Goal: Transaction & Acquisition: Purchase product/service

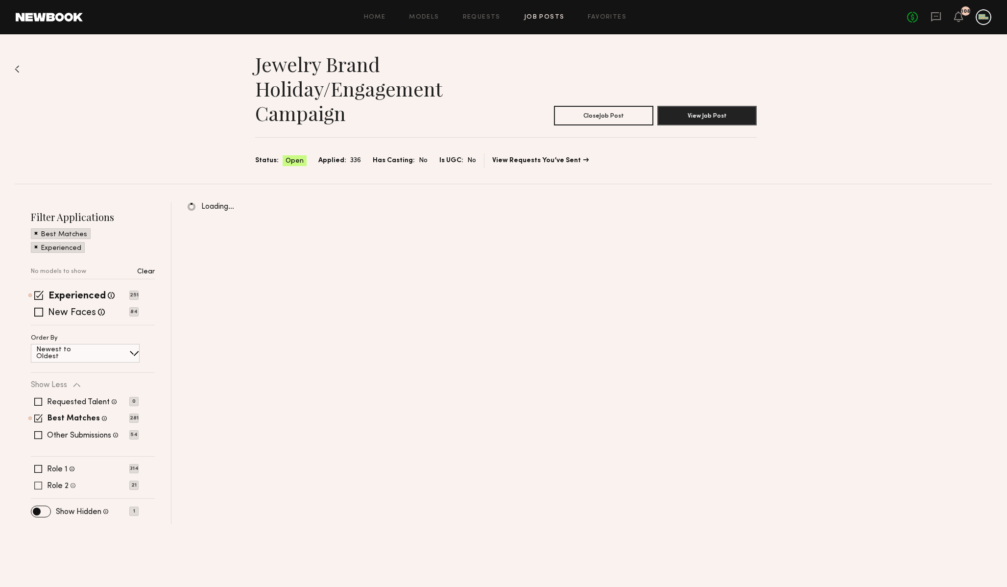
click at [35, 485] on span at bounding box center [38, 485] width 8 height 8
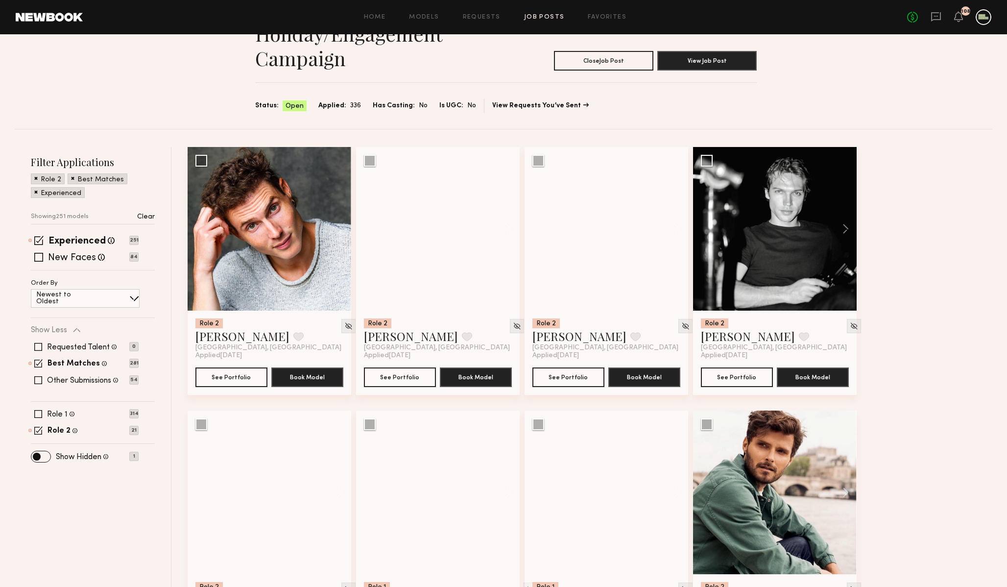
scroll to position [58, 0]
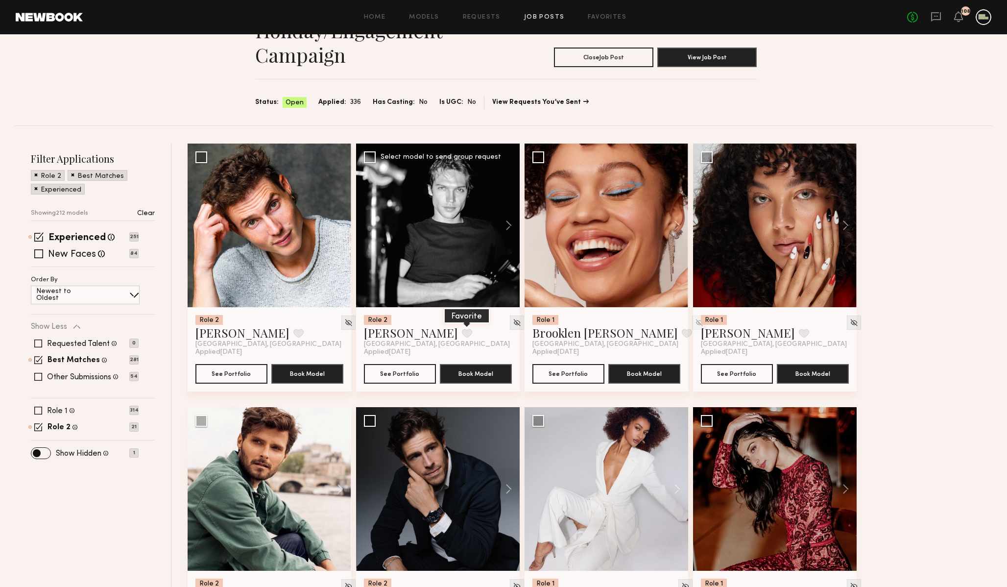
click at [462, 333] on button at bounding box center [467, 333] width 10 height 9
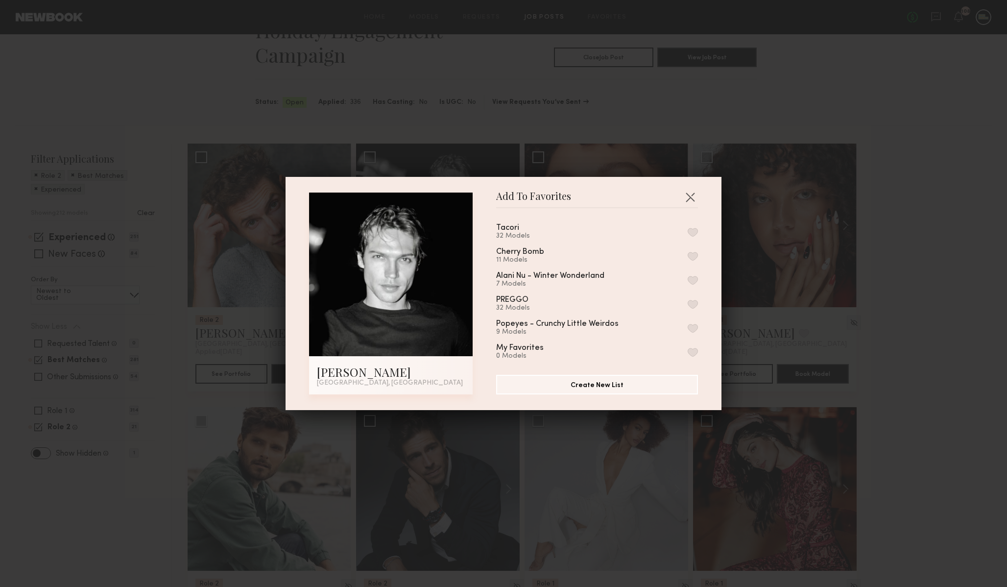
click at [697, 231] on div "Tacori 32 Models Cherry Bomb 11 Models Alani Nu - Winter Wonderland 7 Models PR…" at bounding box center [602, 287] width 212 height 143
click at [691, 229] on button "button" at bounding box center [693, 232] width 10 height 9
click at [690, 200] on button "button" at bounding box center [690, 197] width 16 height 16
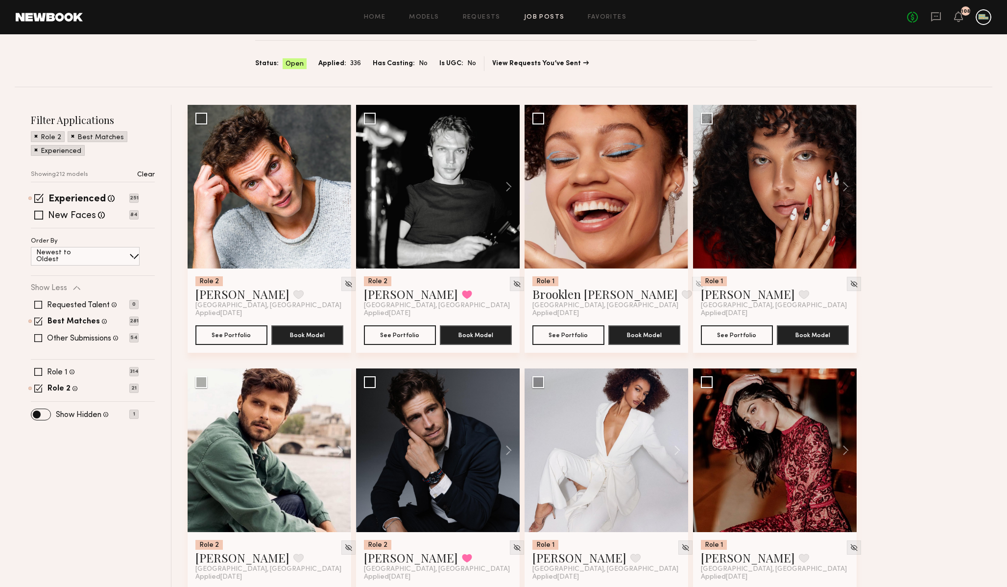
scroll to position [98, 0]
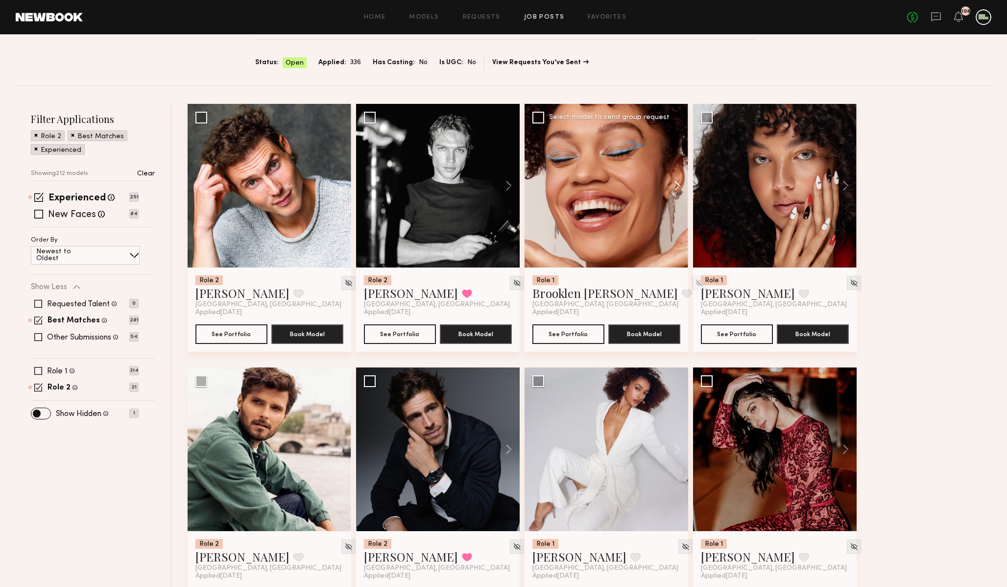
click at [676, 187] on button at bounding box center [672, 186] width 31 height 164
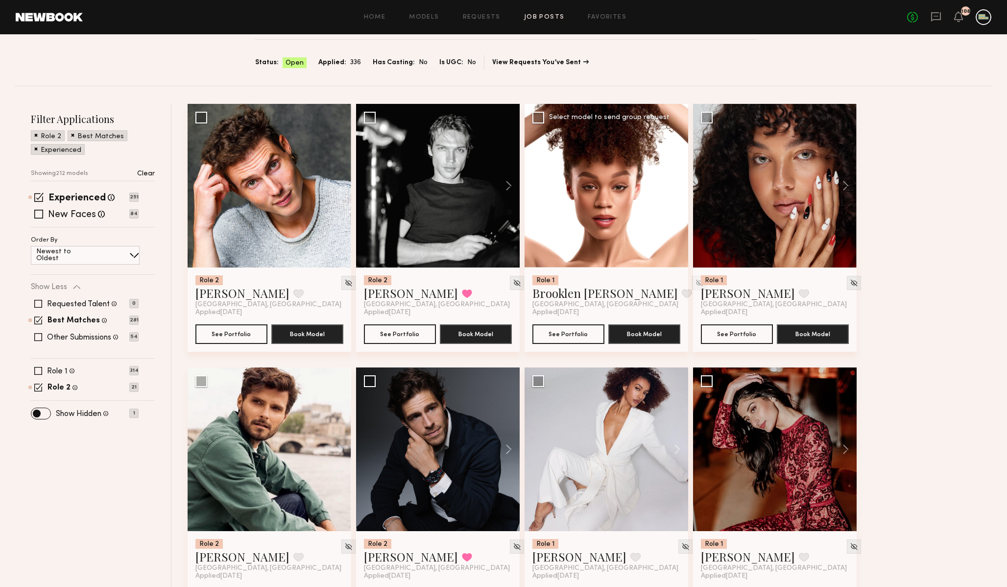
click at [676, 186] on button at bounding box center [672, 186] width 31 height 164
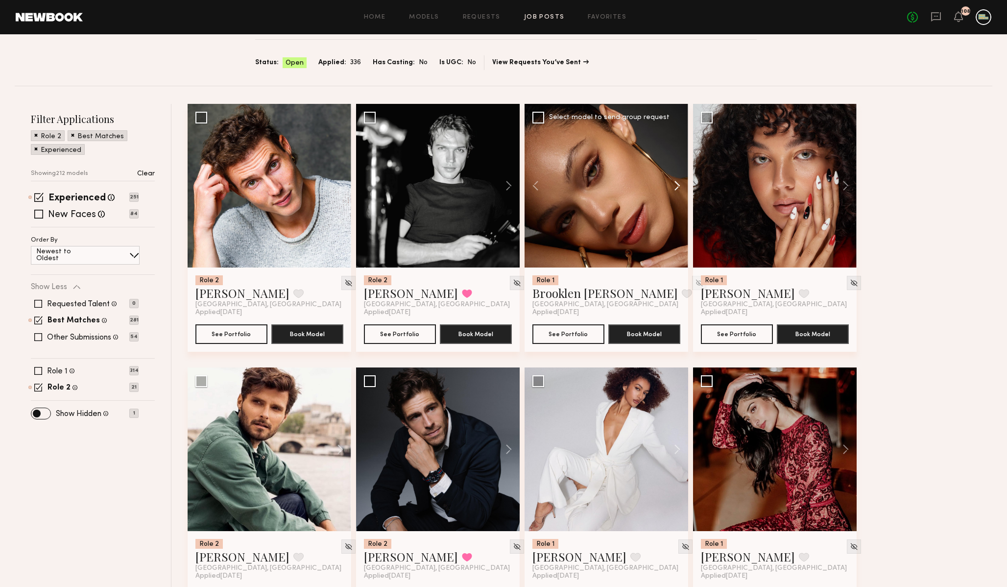
click at [676, 187] on button at bounding box center [672, 186] width 31 height 164
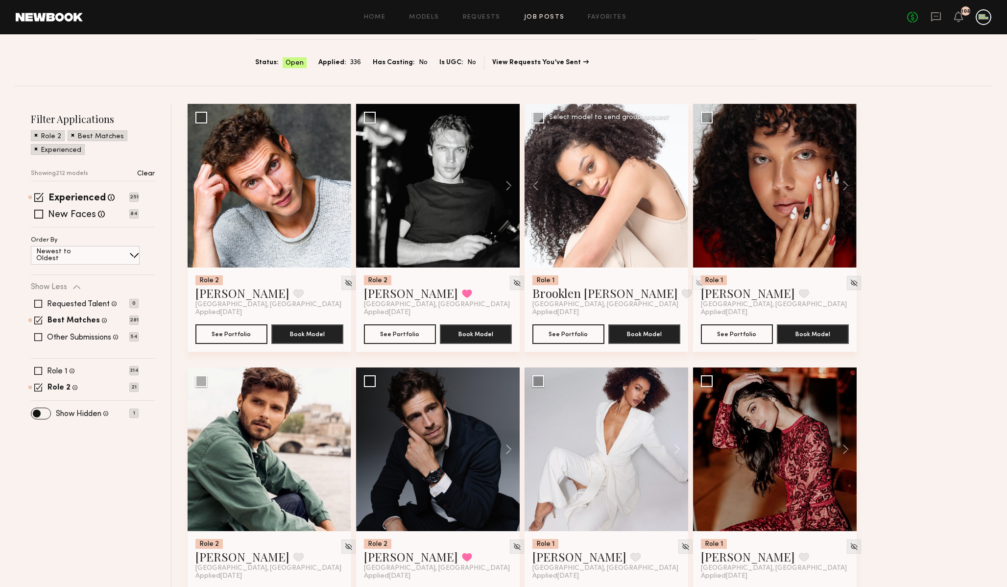
click at [678, 185] on button at bounding box center [672, 186] width 31 height 164
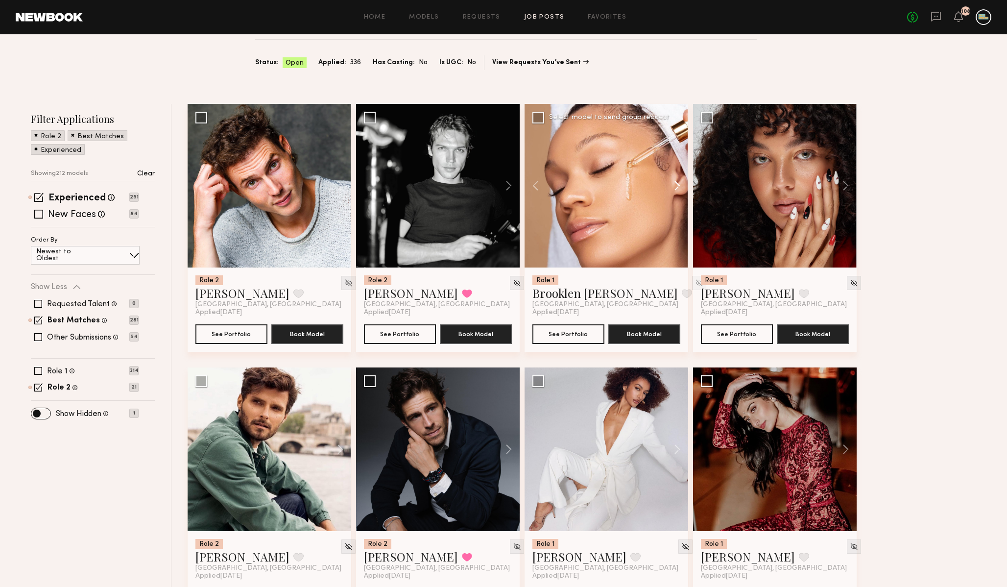
click at [678, 185] on button at bounding box center [672, 186] width 31 height 164
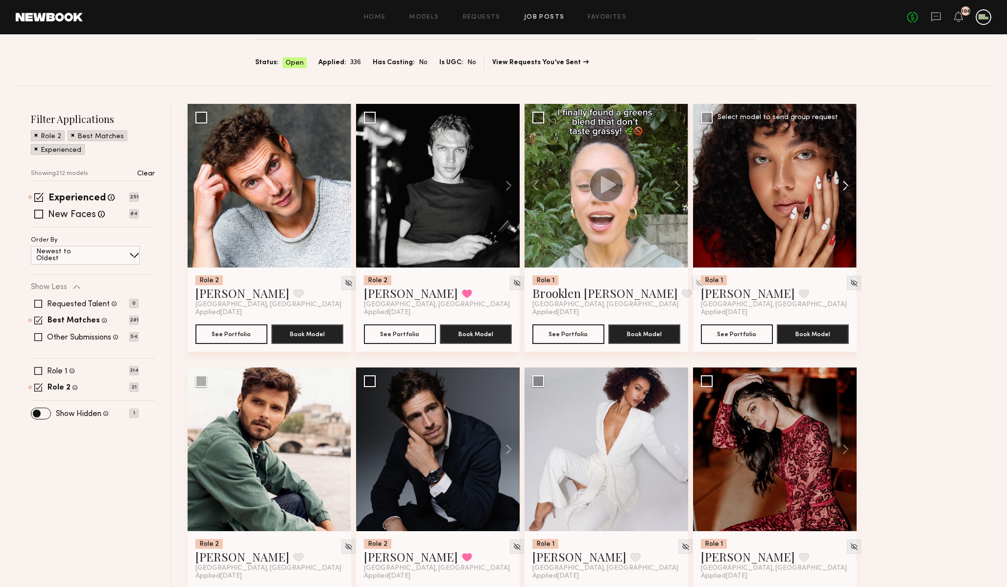
click at [844, 181] on button at bounding box center [840, 186] width 31 height 164
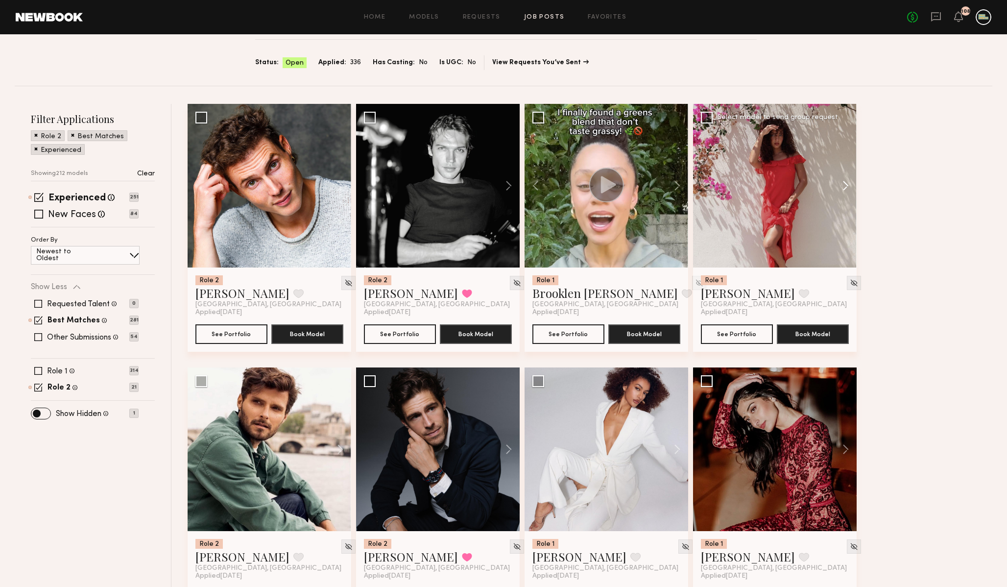
click at [844, 181] on button at bounding box center [840, 186] width 31 height 164
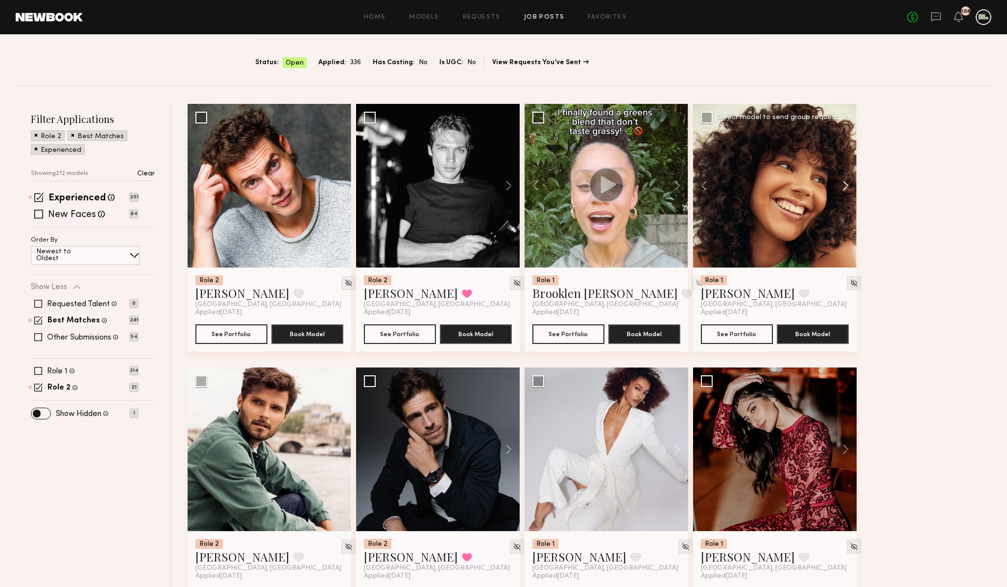
click at [840, 184] on button at bounding box center [840, 186] width 31 height 164
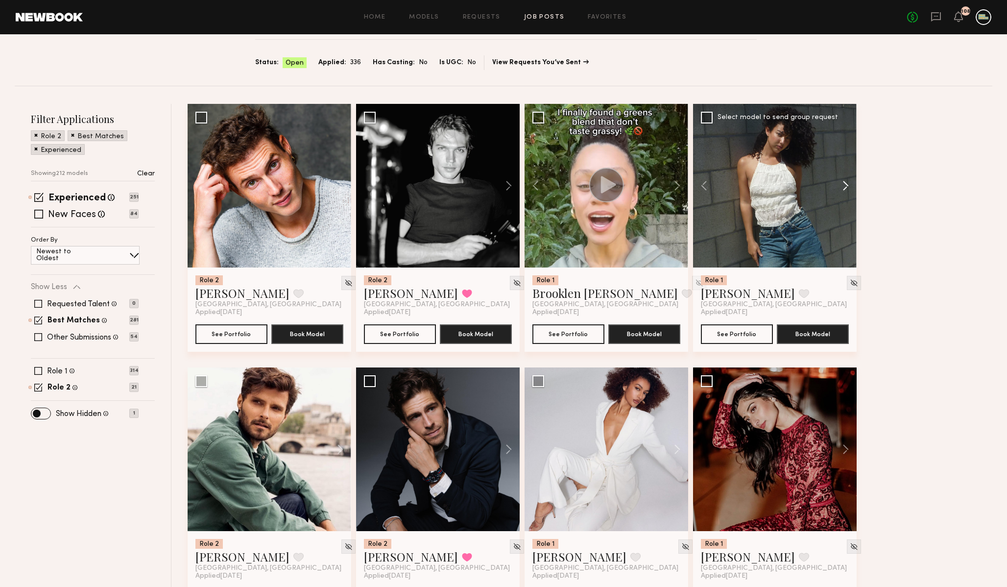
click at [840, 184] on button at bounding box center [840, 186] width 31 height 164
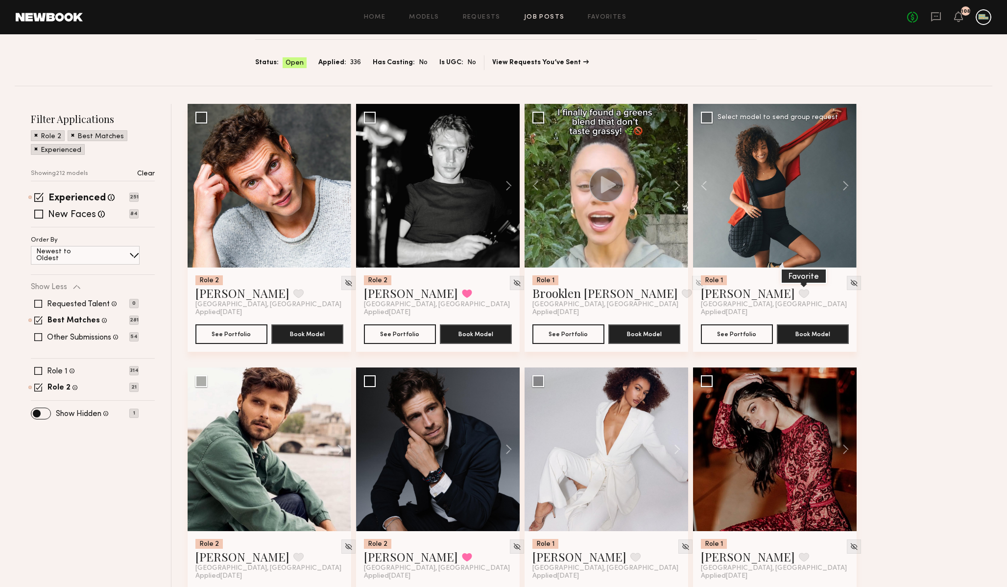
click at [799, 291] on button at bounding box center [804, 293] width 10 height 9
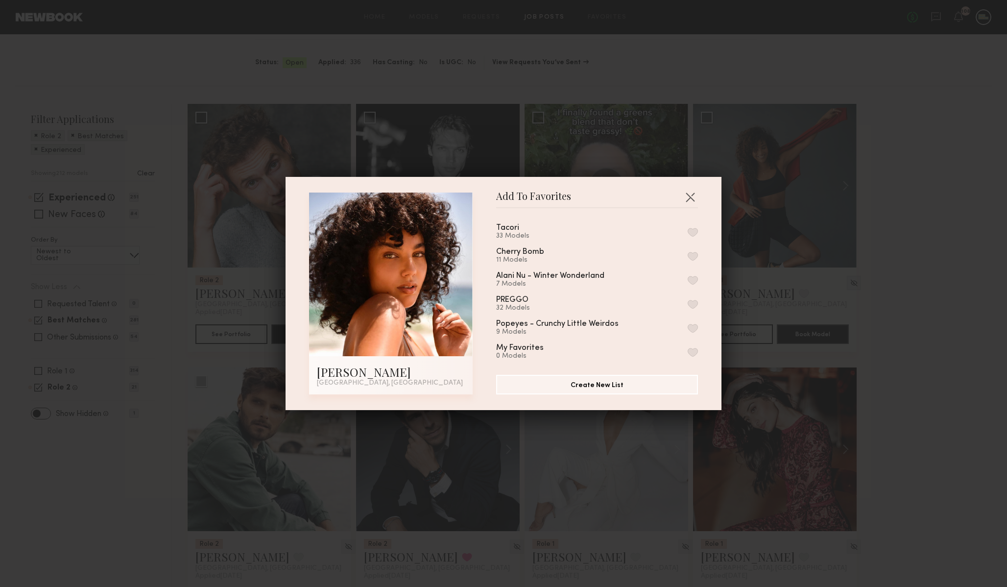
click at [691, 232] on button "button" at bounding box center [693, 232] width 10 height 9
click at [691, 193] on button "button" at bounding box center [690, 197] width 16 height 16
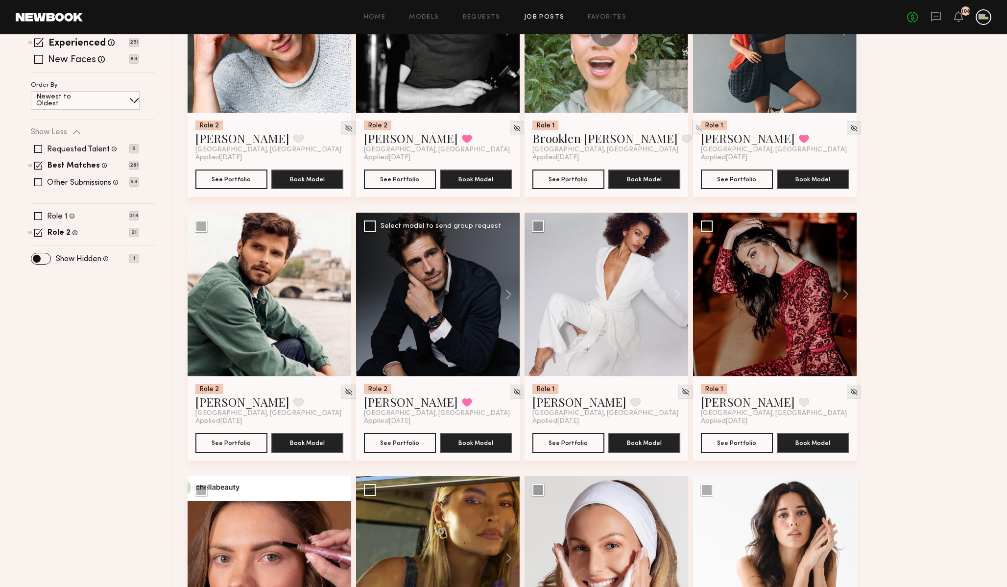
scroll to position [254, 0]
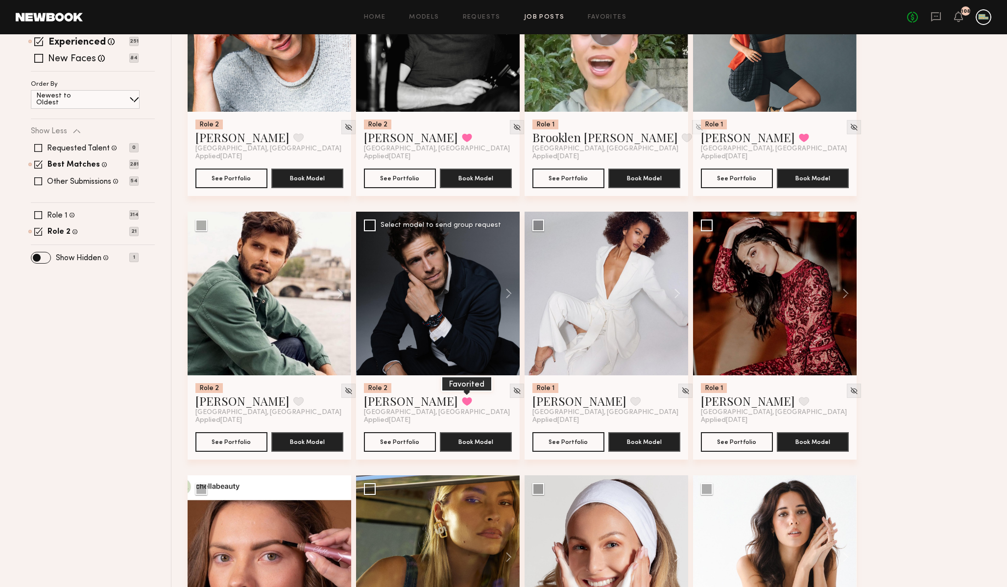
click at [462, 404] on button at bounding box center [467, 401] width 10 height 9
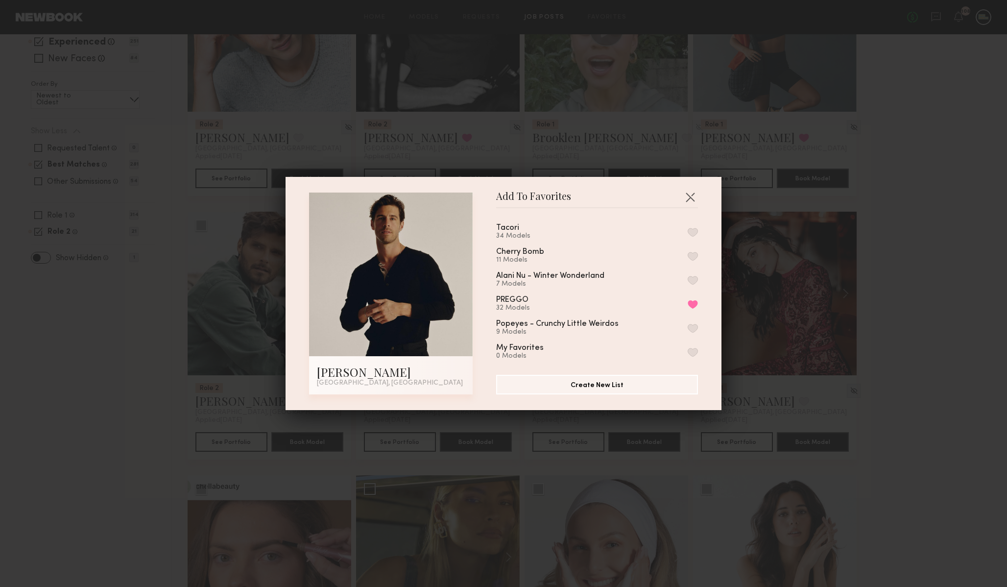
click at [690, 228] on button "button" at bounding box center [693, 232] width 10 height 9
click at [693, 195] on button "button" at bounding box center [690, 197] width 16 height 16
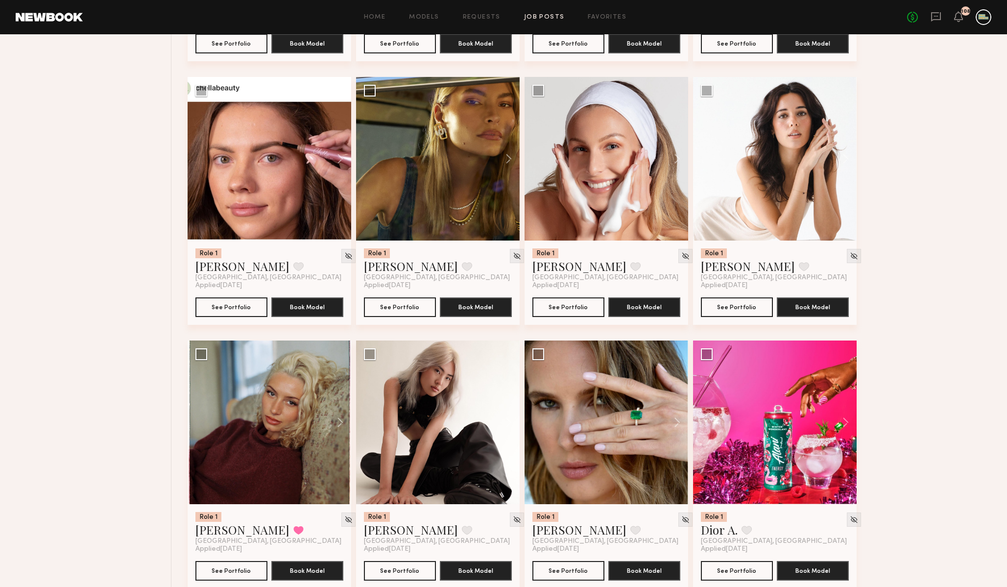
scroll to position [655, 0]
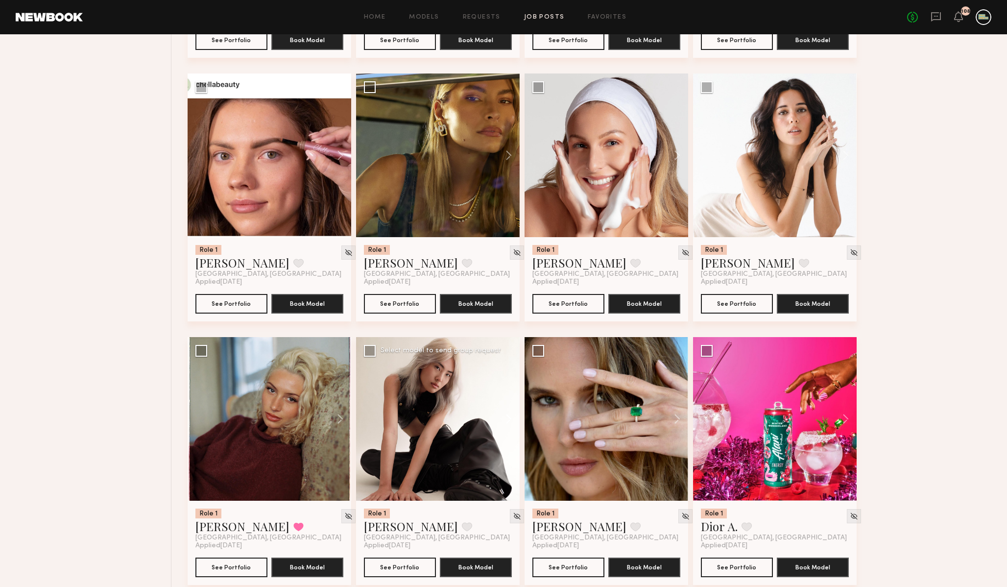
click at [509, 421] on button at bounding box center [503, 419] width 31 height 164
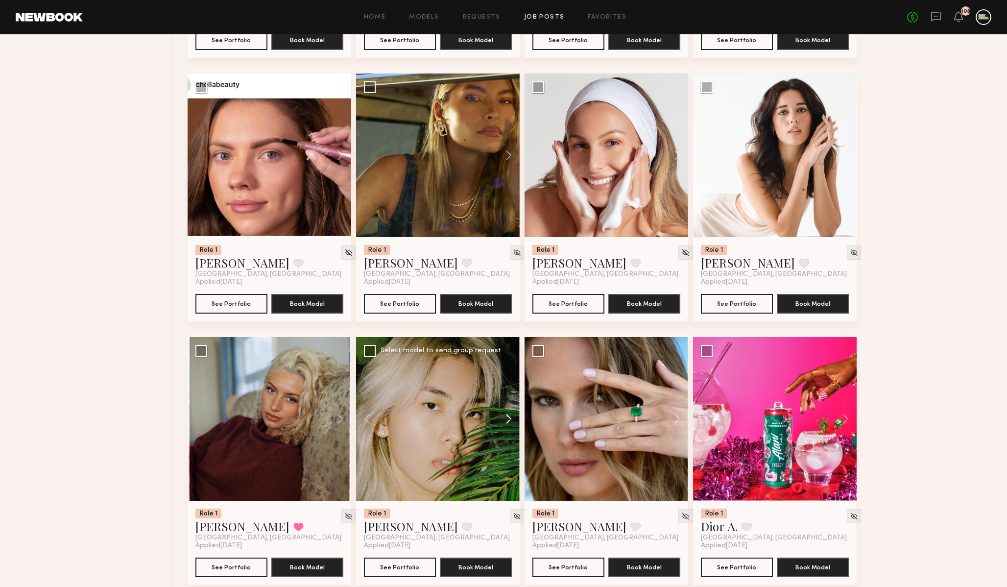
click at [509, 421] on button at bounding box center [503, 419] width 31 height 164
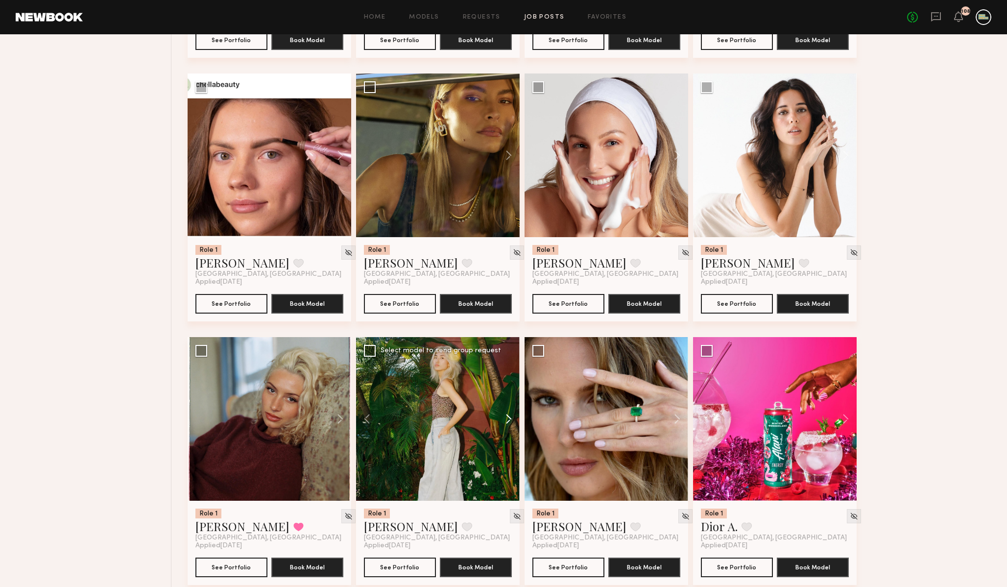
click at [509, 421] on button at bounding box center [503, 419] width 31 height 164
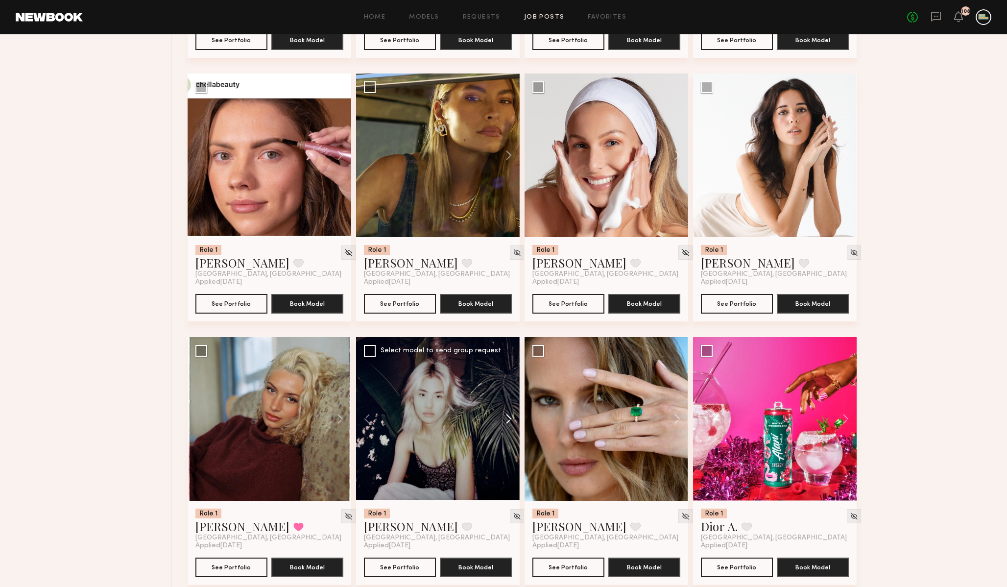
click at [509, 421] on button at bounding box center [503, 419] width 31 height 164
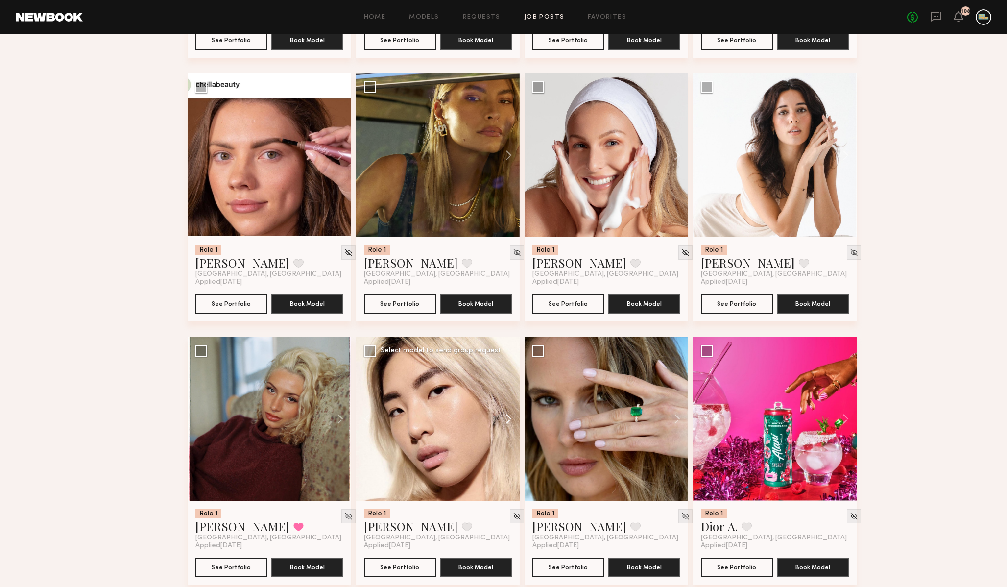
click at [509, 421] on button at bounding box center [503, 419] width 31 height 164
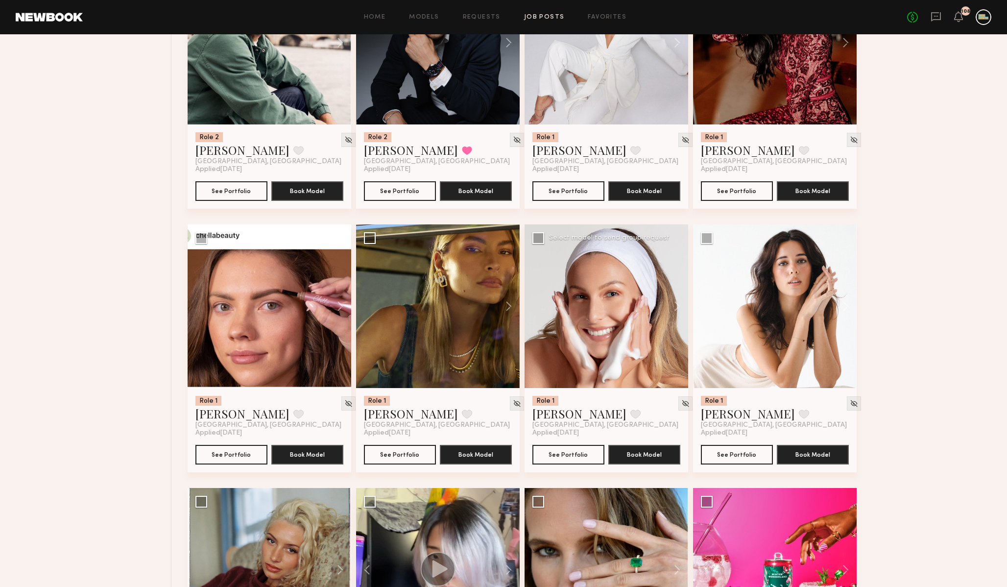
scroll to position [487, 0]
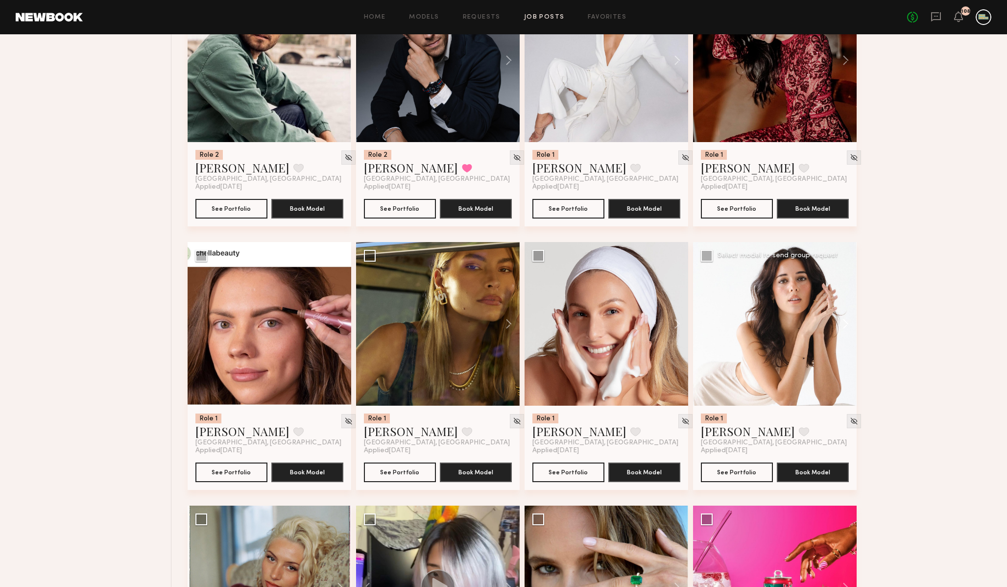
click at [846, 332] on button at bounding box center [840, 324] width 31 height 164
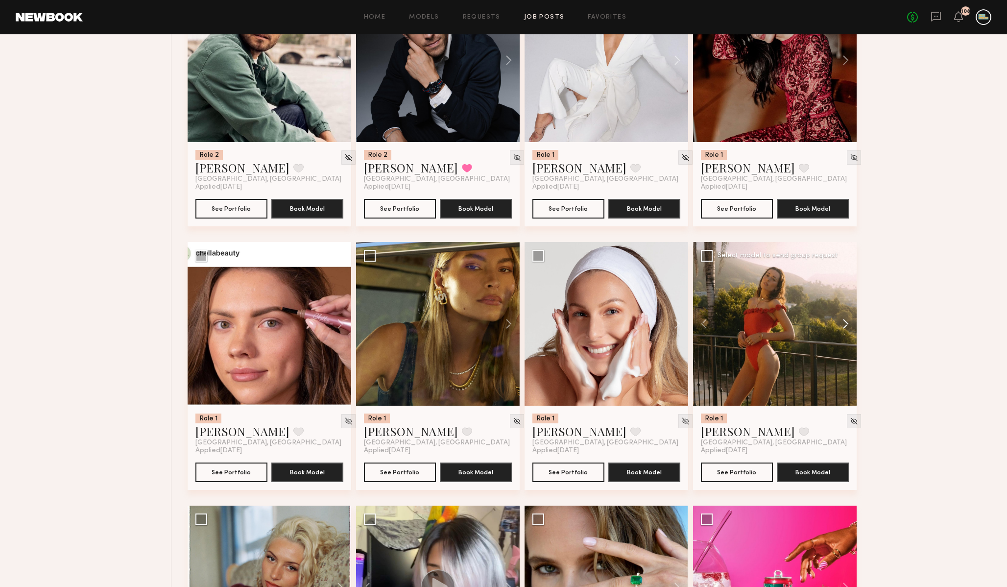
click at [846, 332] on button at bounding box center [840, 324] width 31 height 164
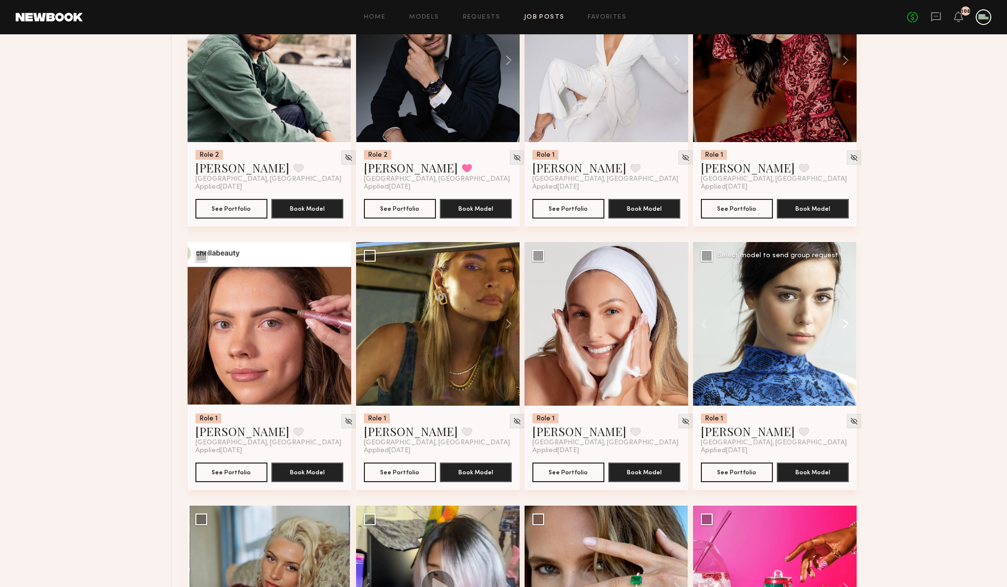
click at [846, 332] on button at bounding box center [840, 324] width 31 height 164
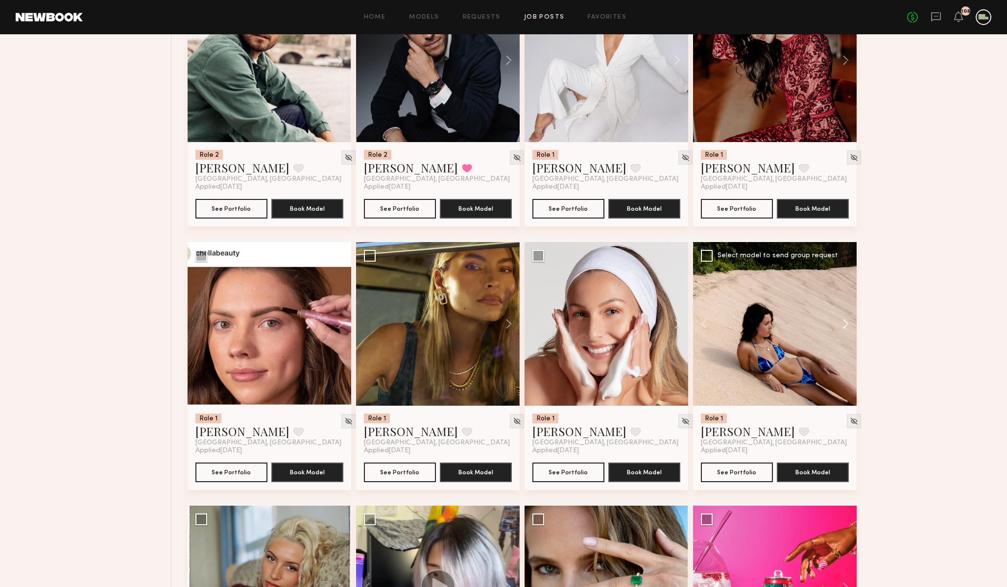
click at [842, 320] on button at bounding box center [840, 324] width 31 height 164
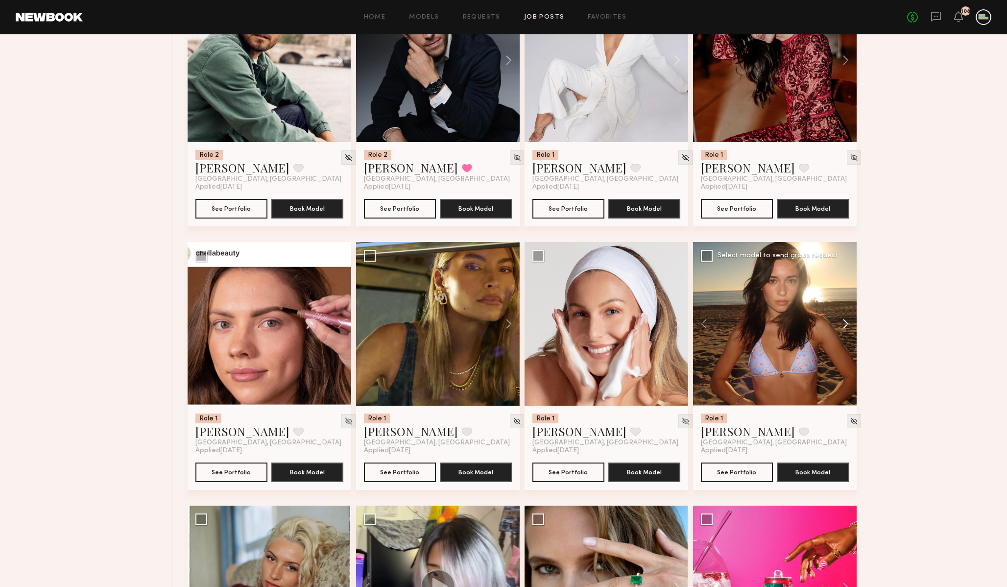
click at [842, 320] on button at bounding box center [840, 324] width 31 height 164
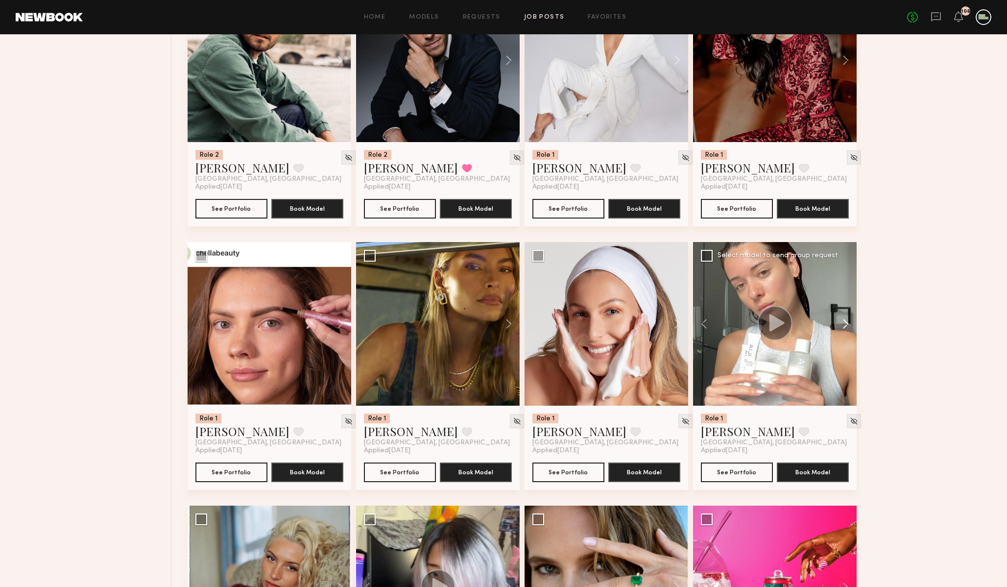
click at [842, 320] on button at bounding box center [840, 324] width 31 height 164
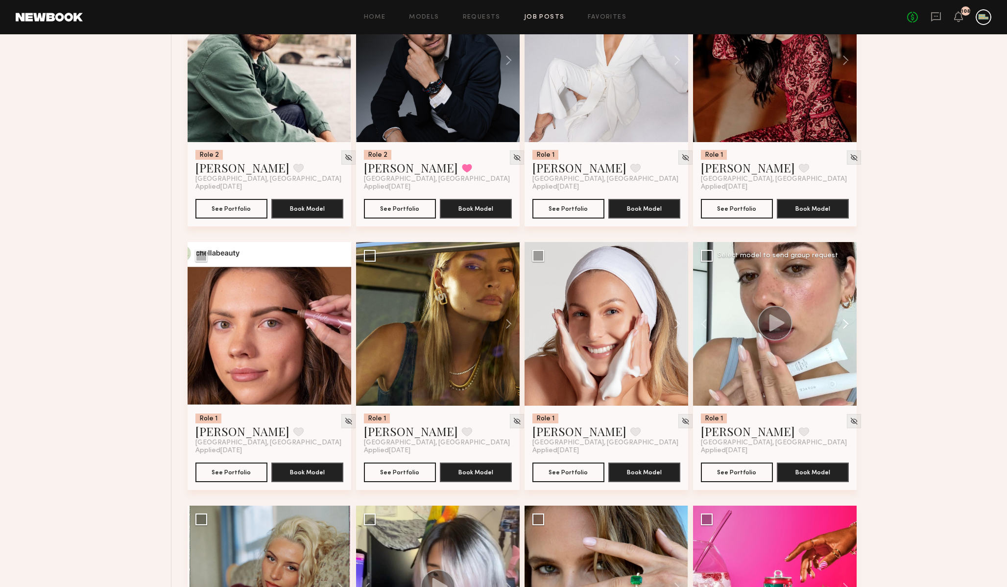
click at [842, 320] on button at bounding box center [840, 324] width 31 height 164
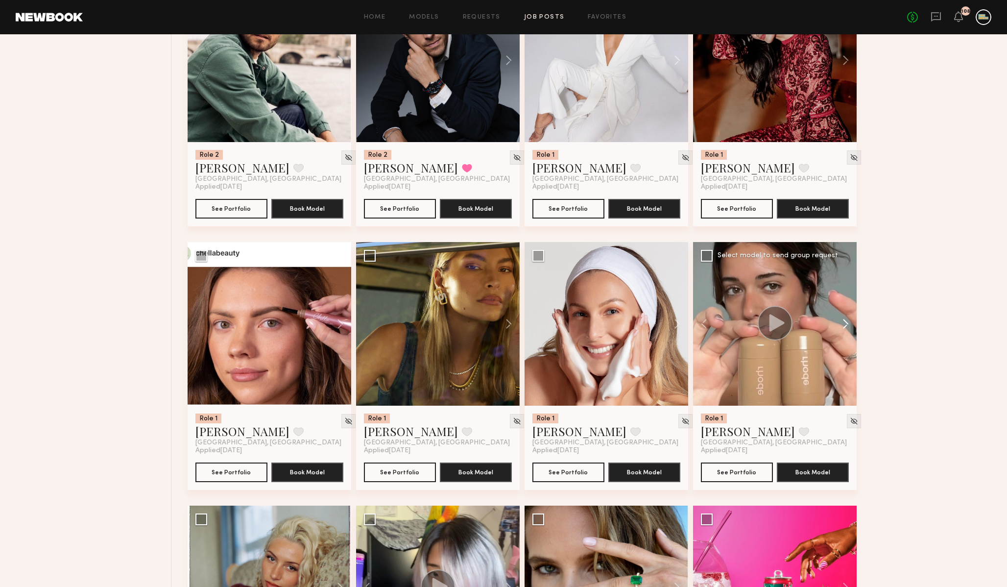
click at [842, 320] on button at bounding box center [840, 324] width 31 height 164
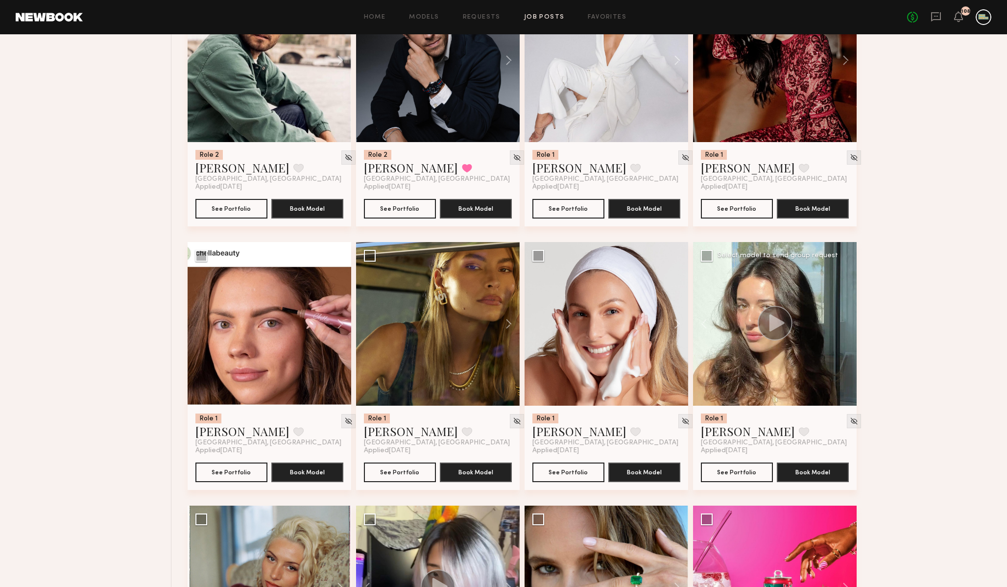
click at [842, 320] on div at bounding box center [775, 324] width 164 height 164
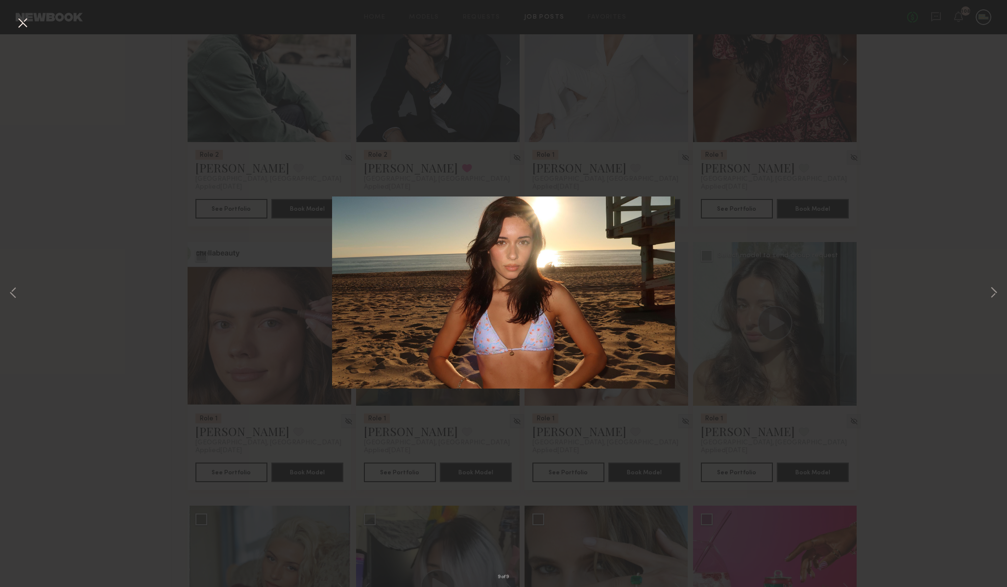
click at [21, 20] on button at bounding box center [23, 24] width 16 height 18
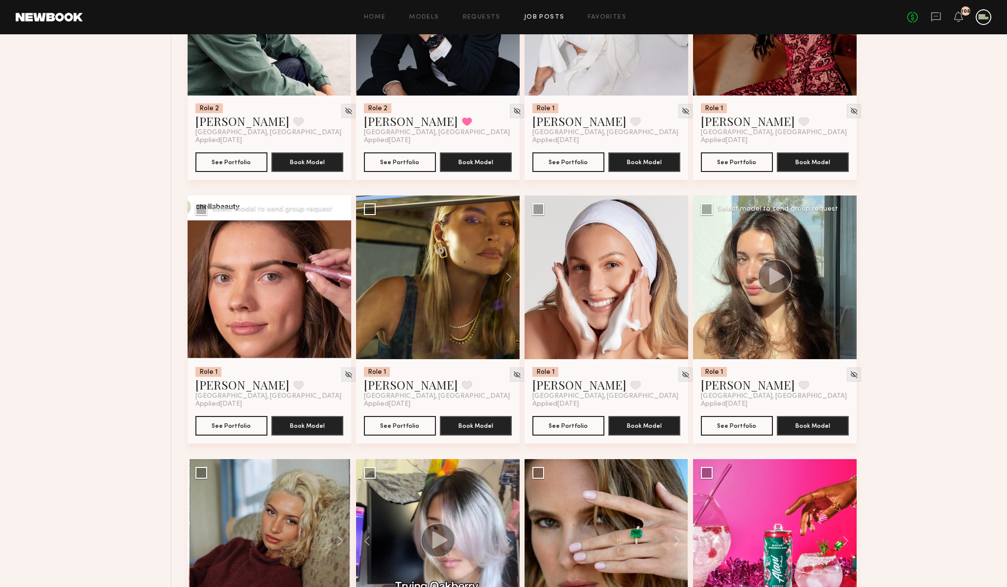
scroll to position [534, 0]
click at [507, 279] on button at bounding box center [503, 277] width 31 height 164
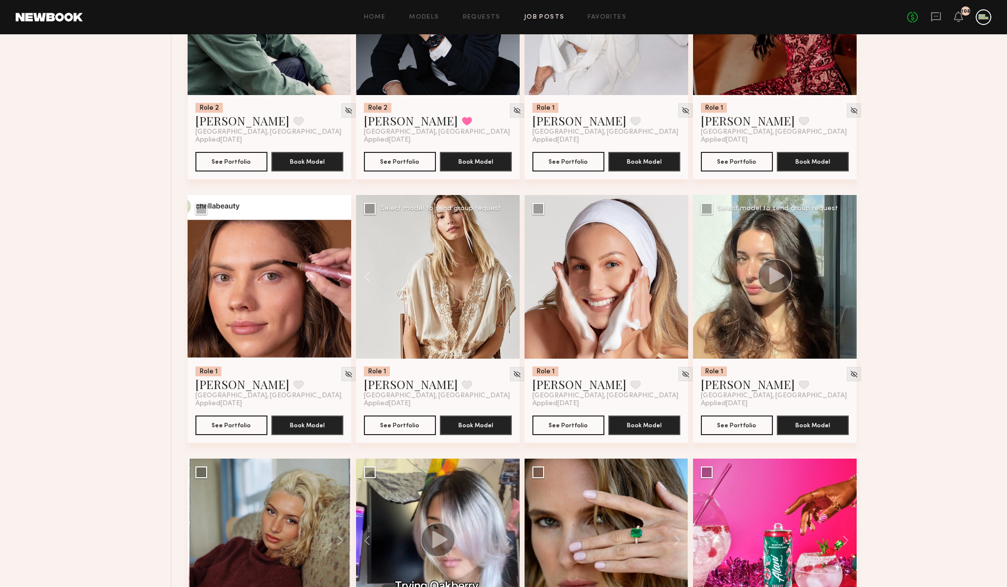
click at [507, 279] on button at bounding box center [503, 277] width 31 height 164
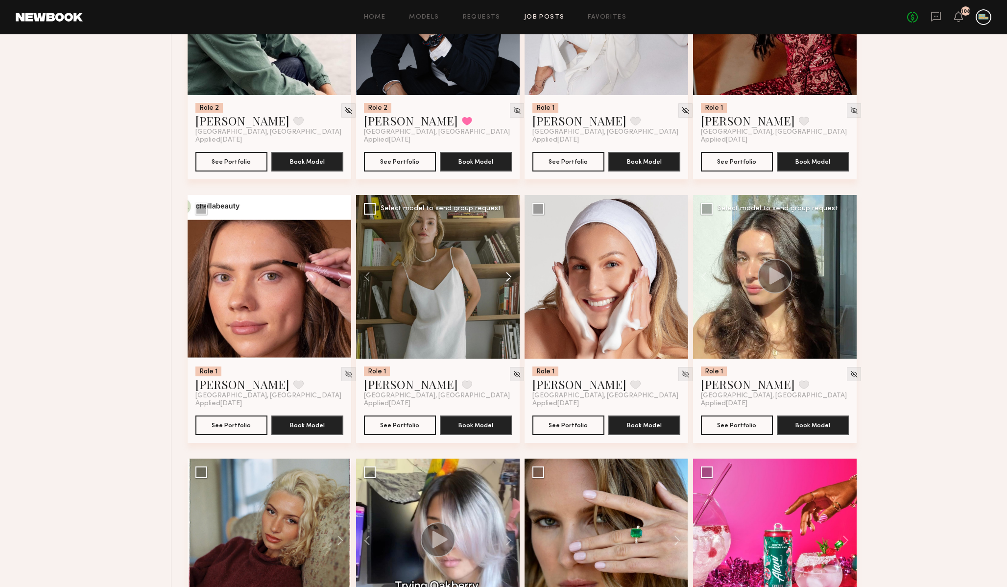
click at [507, 279] on button at bounding box center [503, 277] width 31 height 164
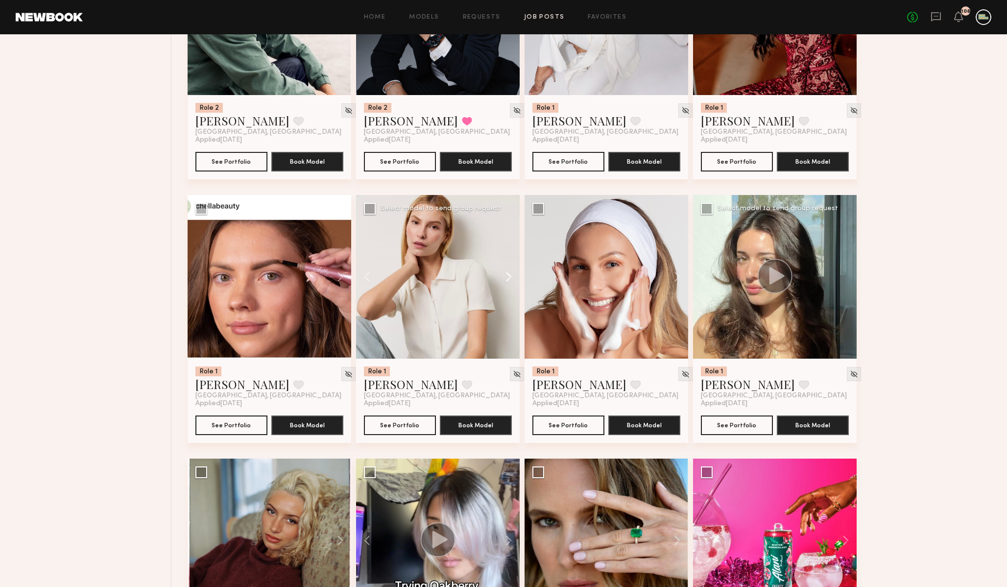
click at [507, 279] on button at bounding box center [503, 277] width 31 height 164
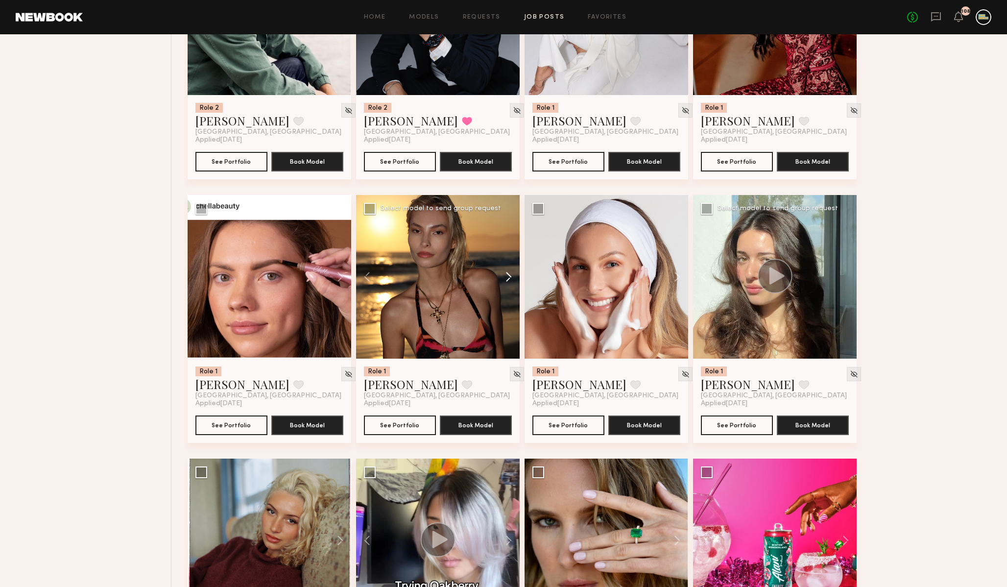
click at [507, 279] on button at bounding box center [503, 277] width 31 height 164
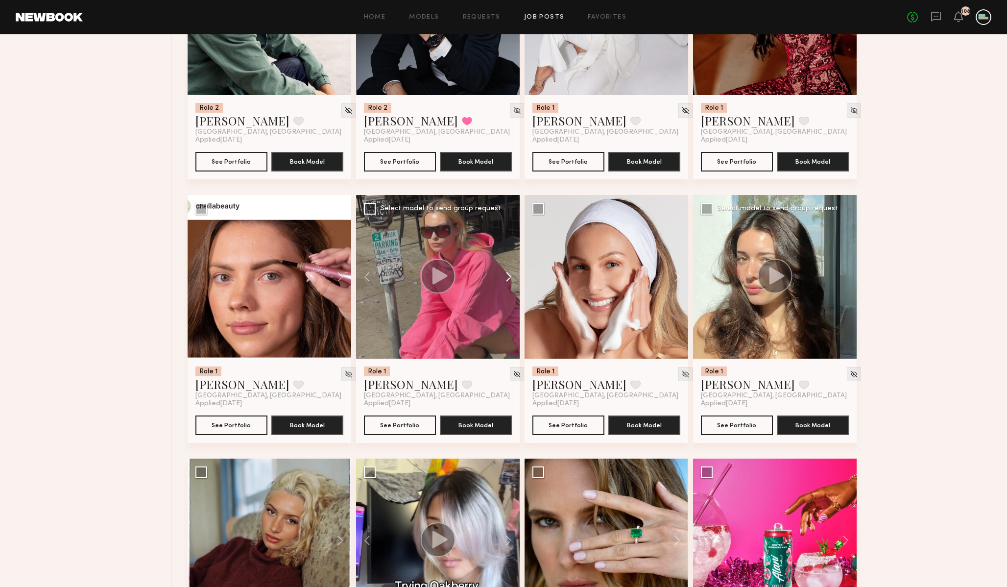
click at [507, 279] on button at bounding box center [503, 277] width 31 height 164
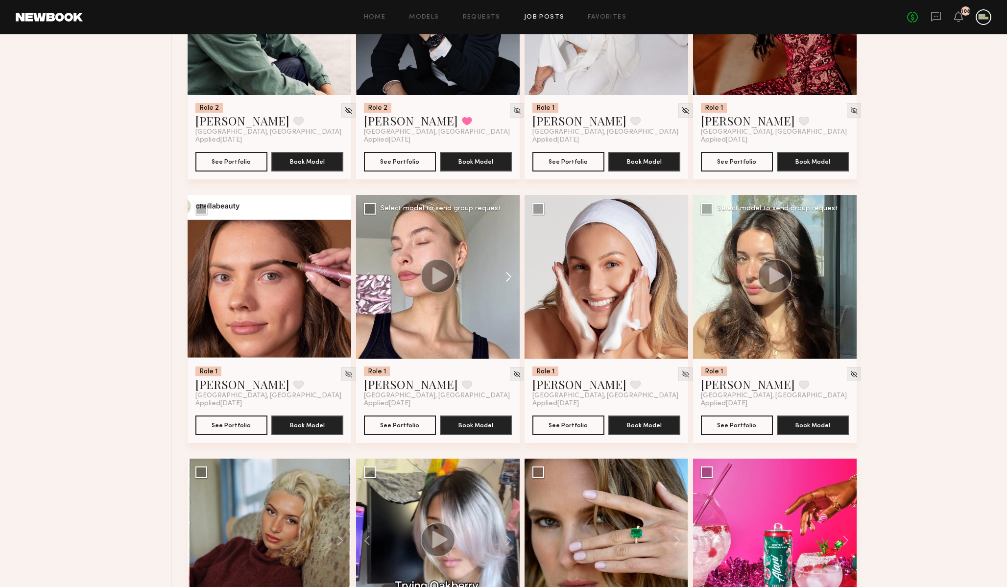
click at [507, 279] on button at bounding box center [503, 277] width 31 height 164
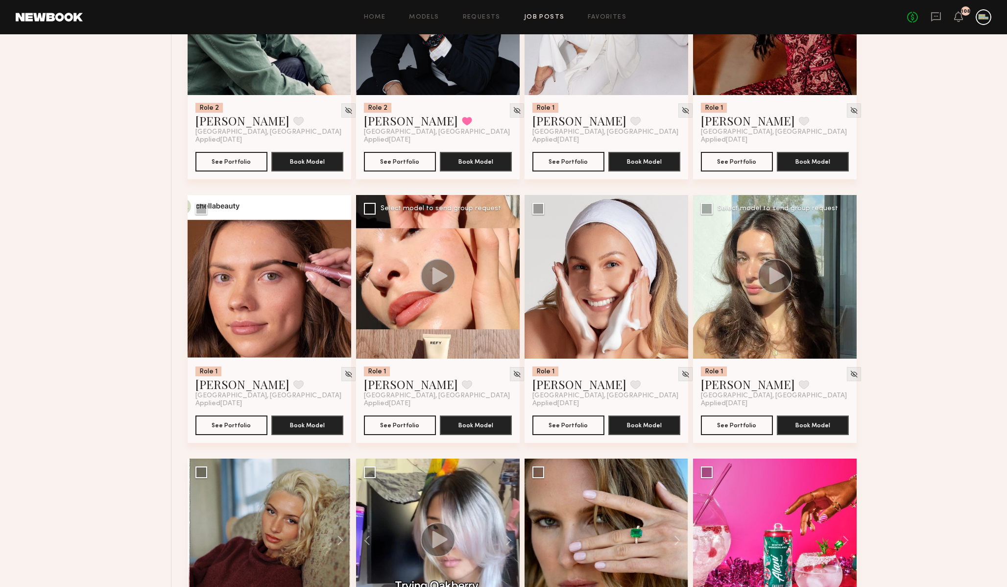
click at [507, 279] on div at bounding box center [438, 277] width 164 height 164
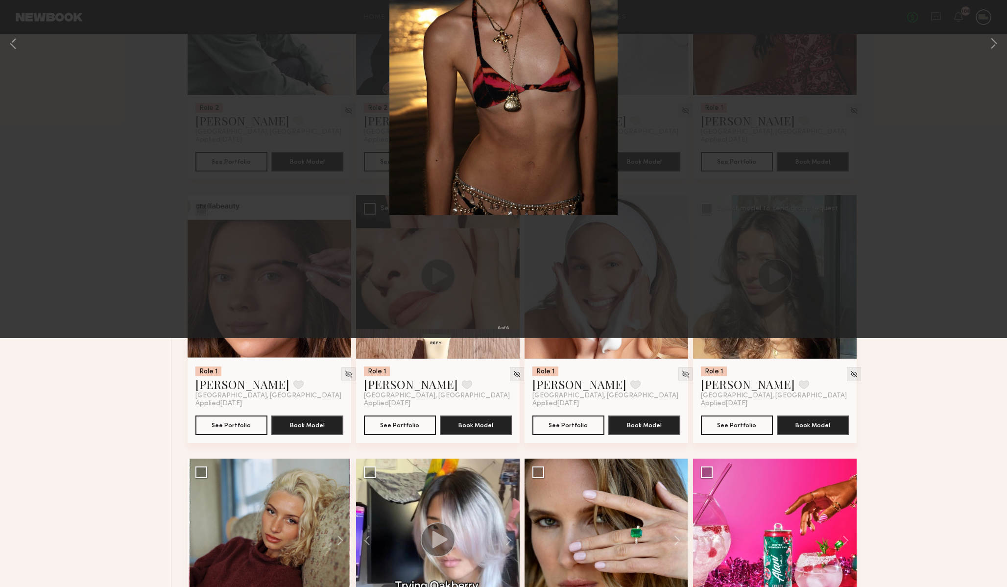
click at [189, 228] on div "8 of 8" at bounding box center [503, 293] width 1007 height 587
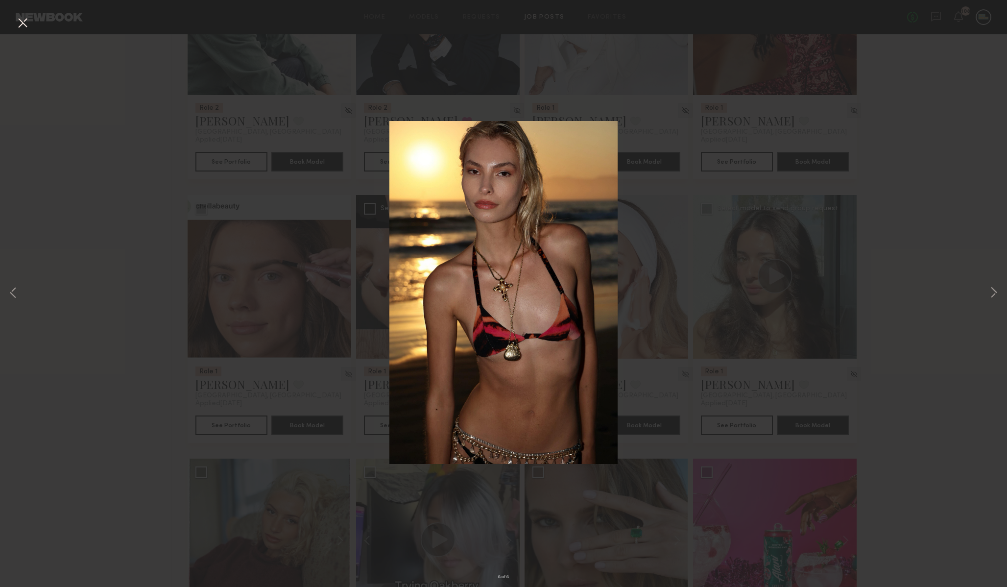
click at [21, 20] on button at bounding box center [23, 24] width 16 height 18
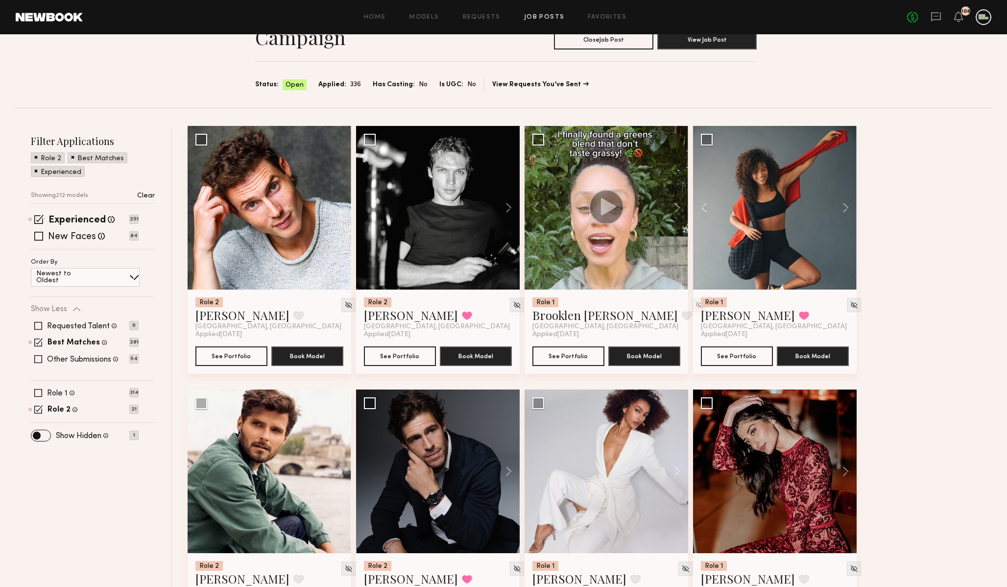
scroll to position [80, 0]
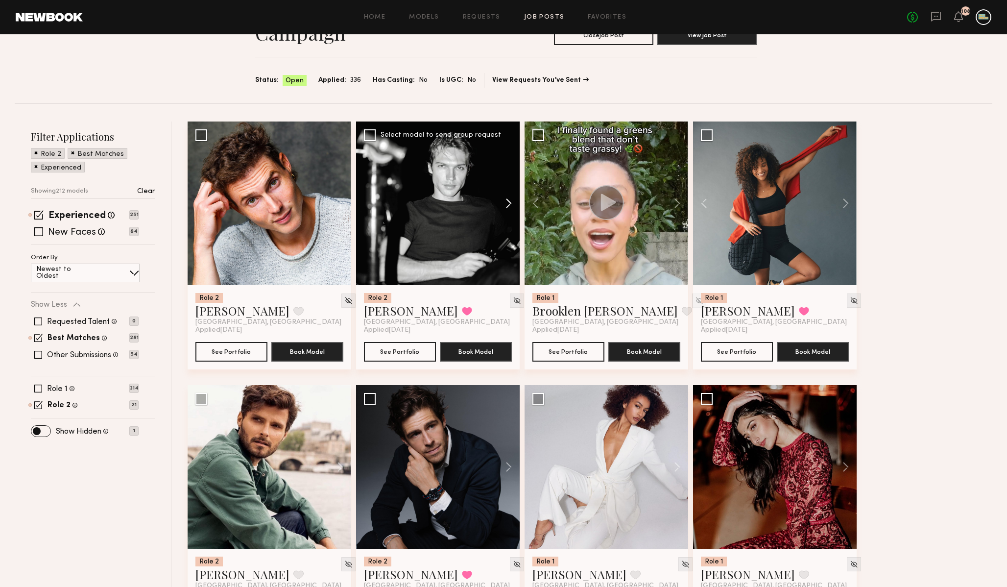
click at [508, 203] on button at bounding box center [503, 203] width 31 height 164
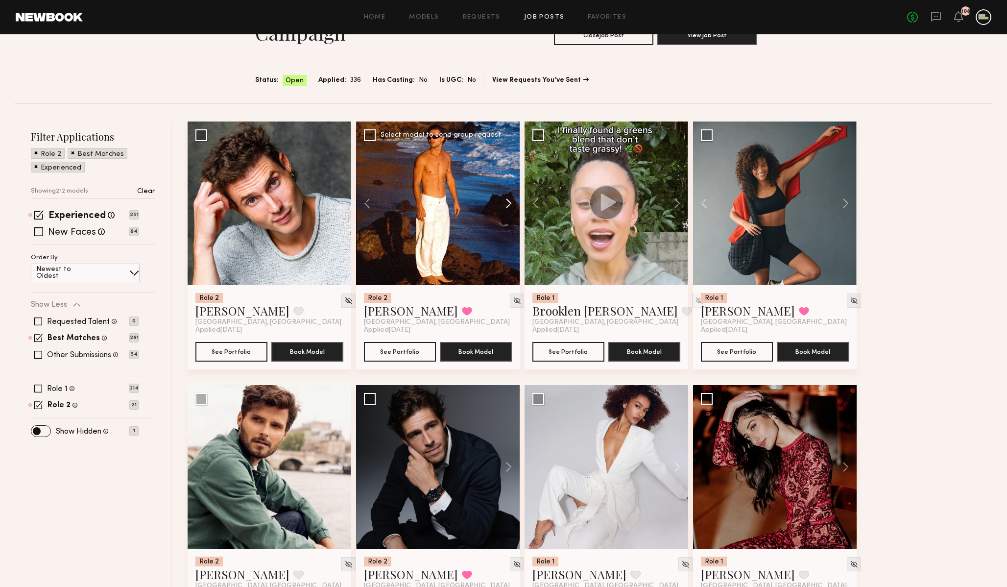
click at [508, 203] on button at bounding box center [503, 203] width 31 height 164
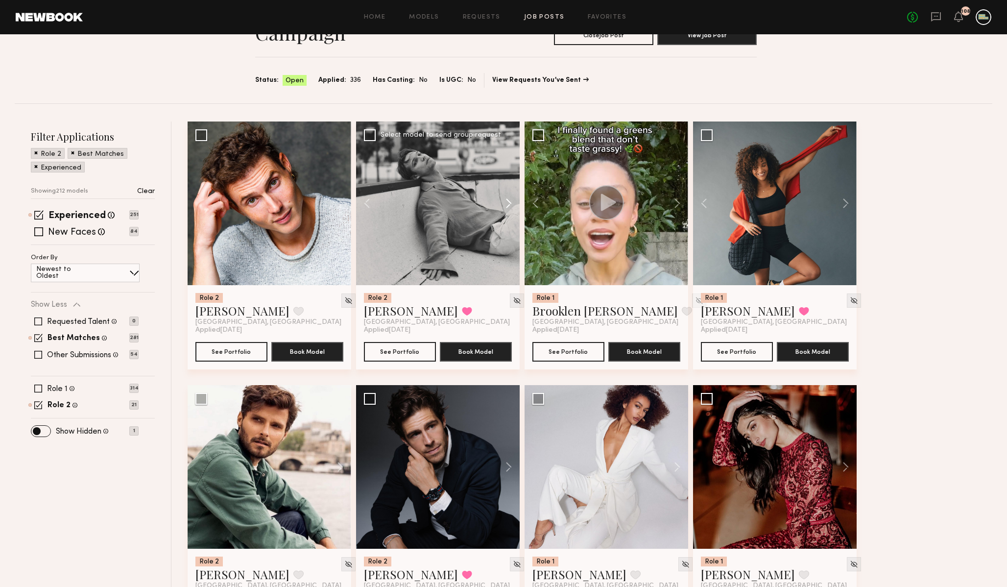
click at [508, 203] on button at bounding box center [503, 203] width 31 height 164
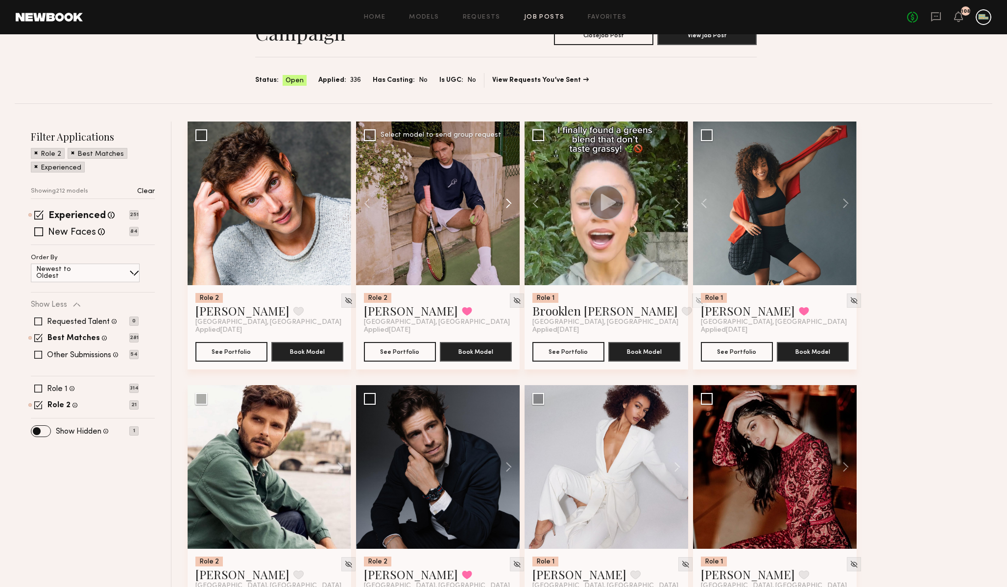
click at [508, 203] on button at bounding box center [503, 203] width 31 height 164
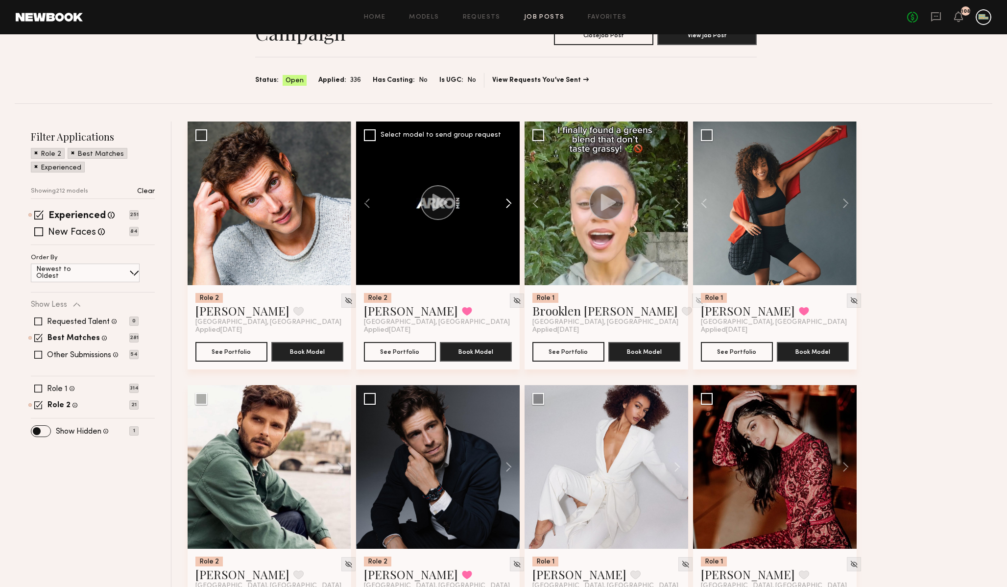
click at [508, 205] on button at bounding box center [503, 203] width 31 height 164
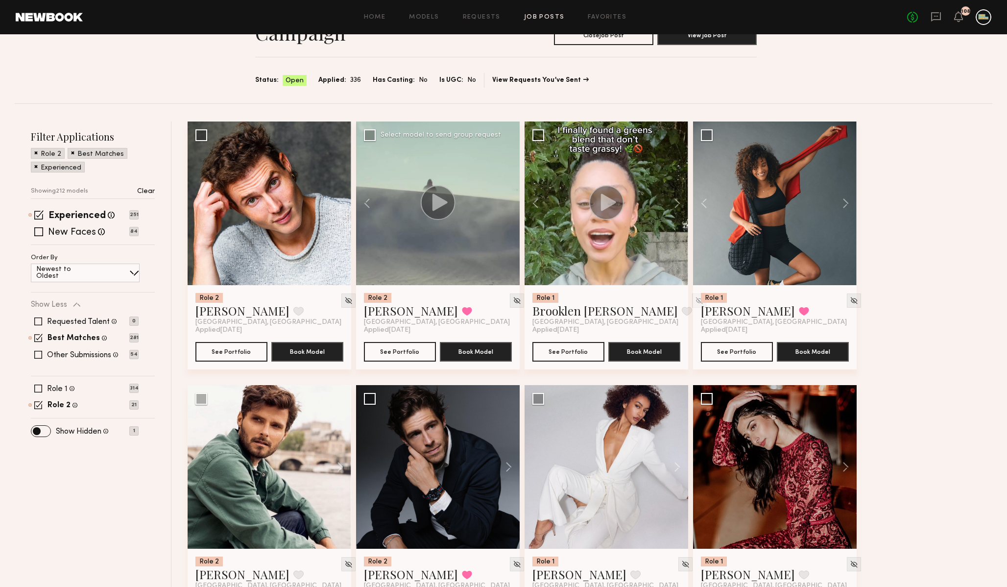
click at [508, 205] on div at bounding box center [438, 203] width 164 height 164
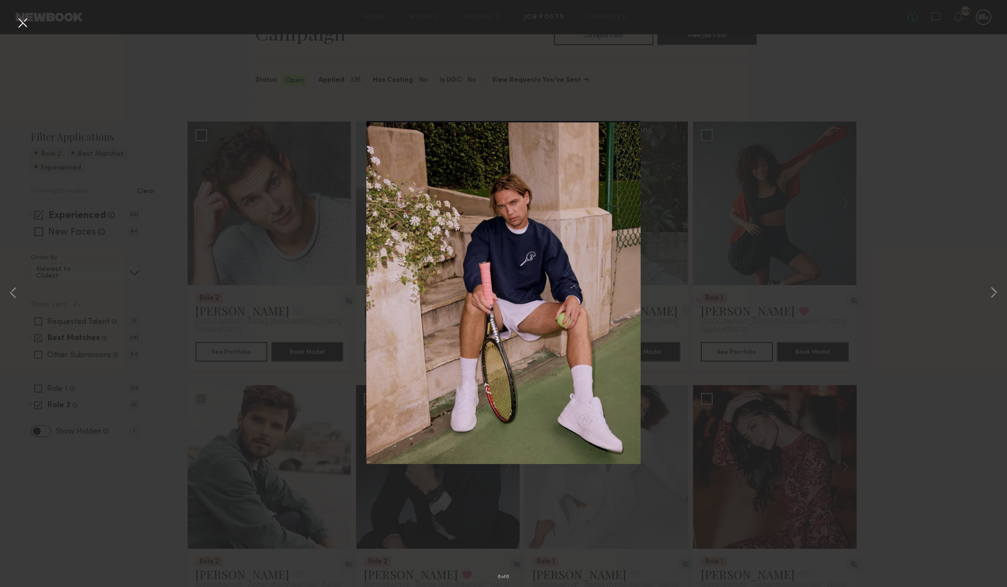
click at [21, 24] on button at bounding box center [23, 24] width 16 height 18
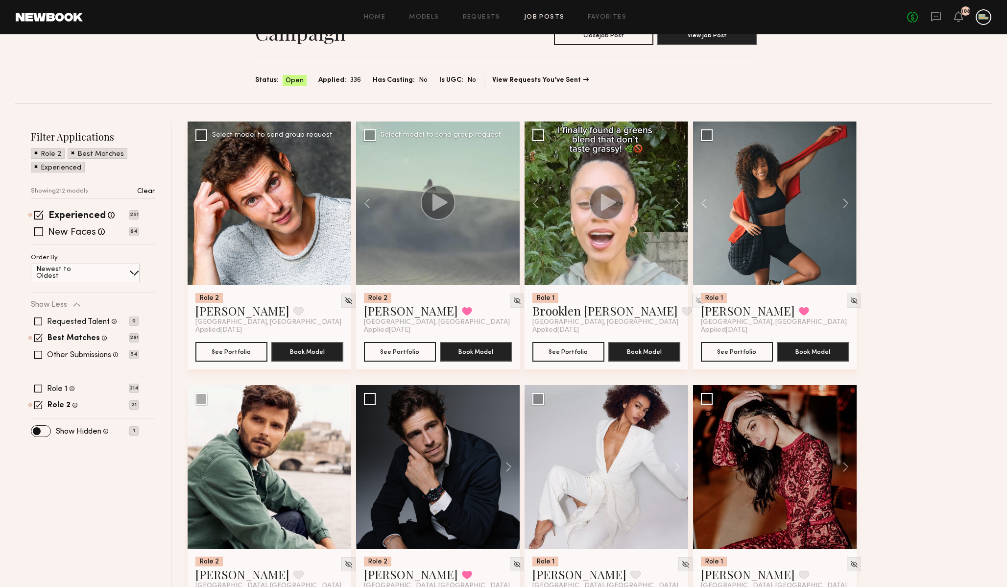
click at [338, 201] on button at bounding box center [335, 203] width 31 height 164
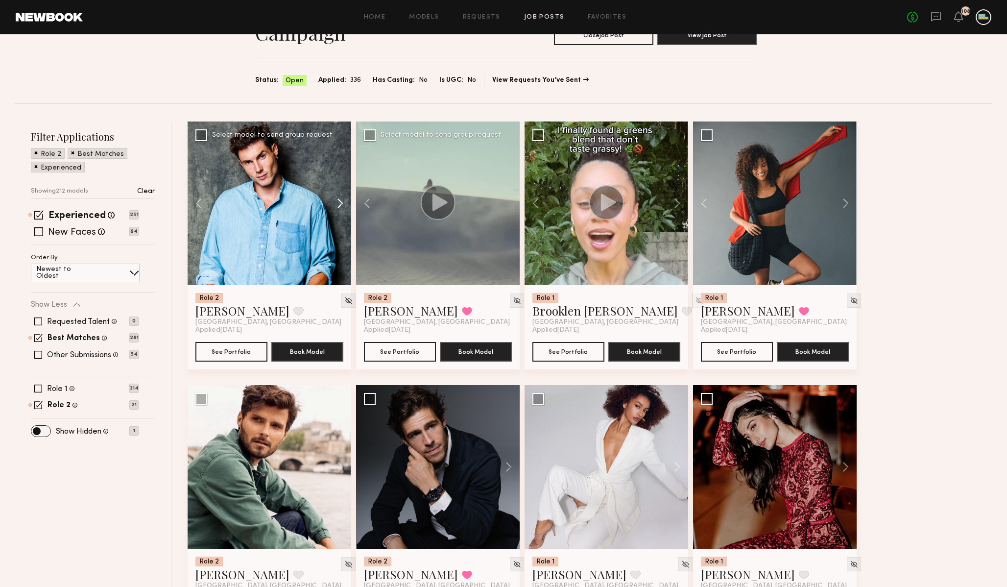
click at [338, 201] on button at bounding box center [335, 203] width 31 height 164
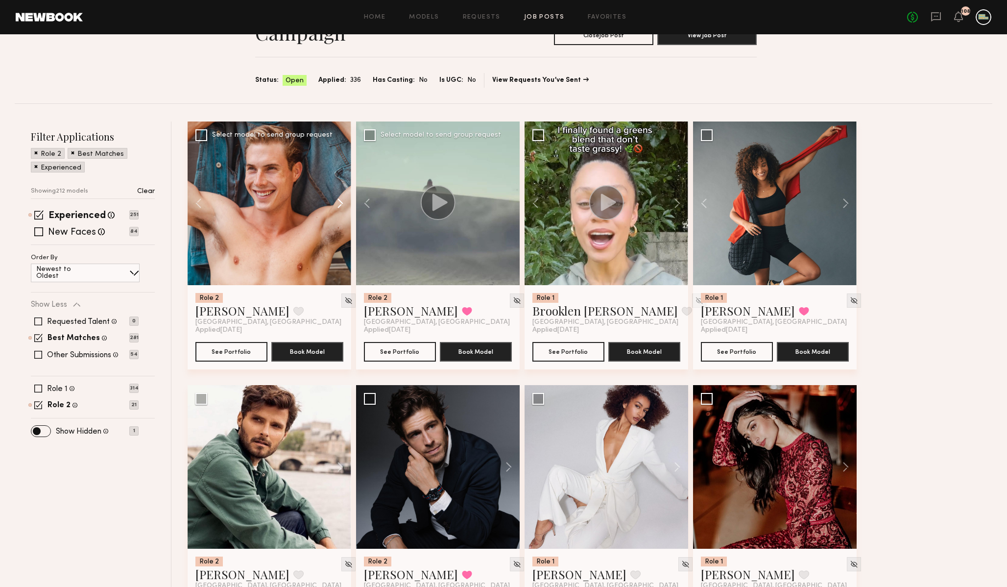
click at [338, 201] on button at bounding box center [335, 203] width 31 height 164
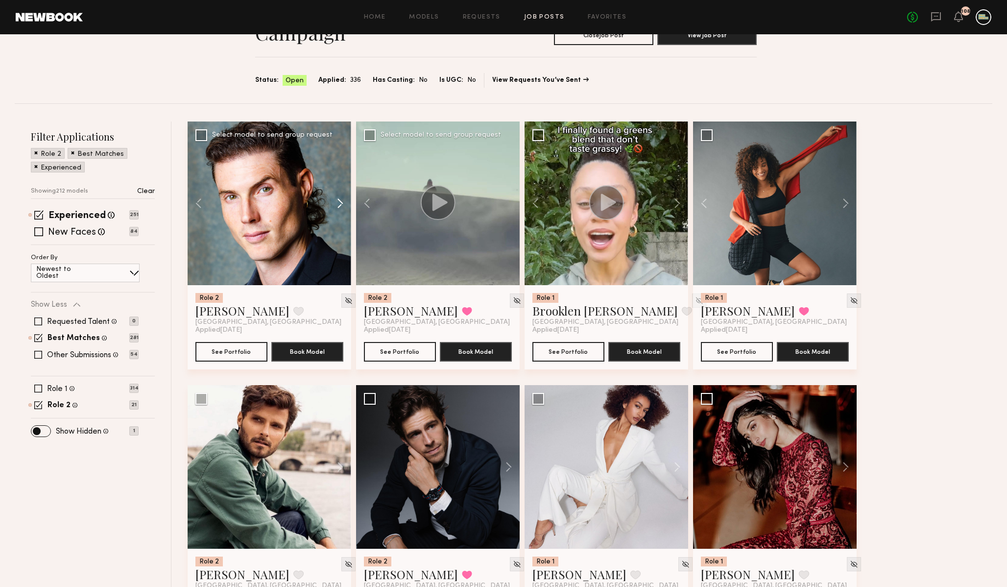
click at [338, 201] on button at bounding box center [335, 203] width 31 height 164
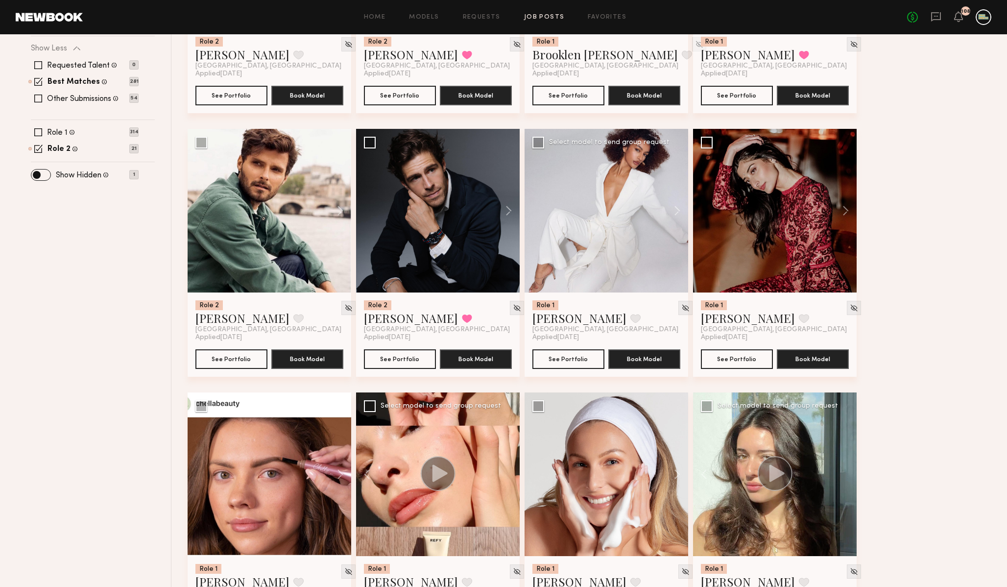
scroll to position [339, 0]
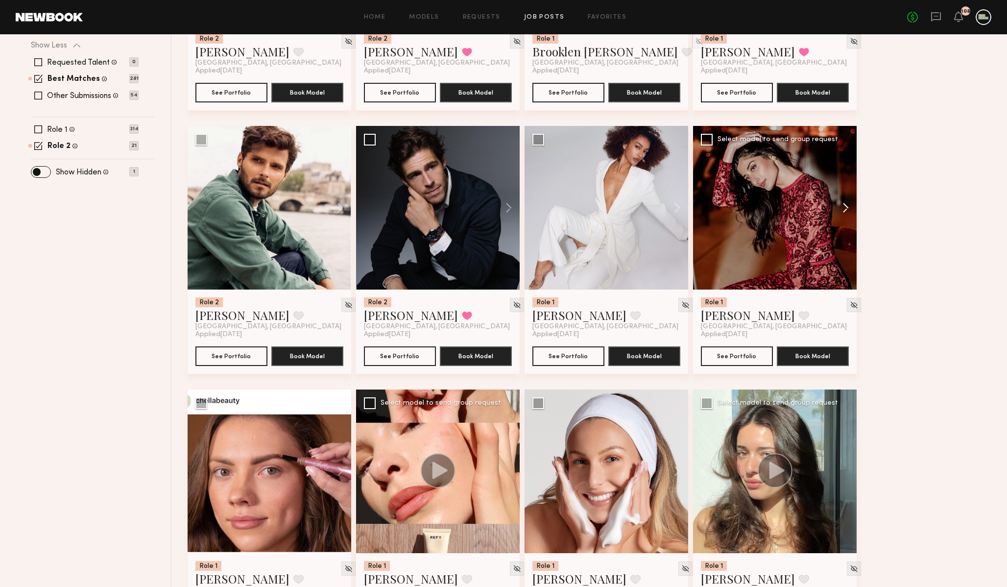
click at [842, 206] on button at bounding box center [840, 208] width 31 height 164
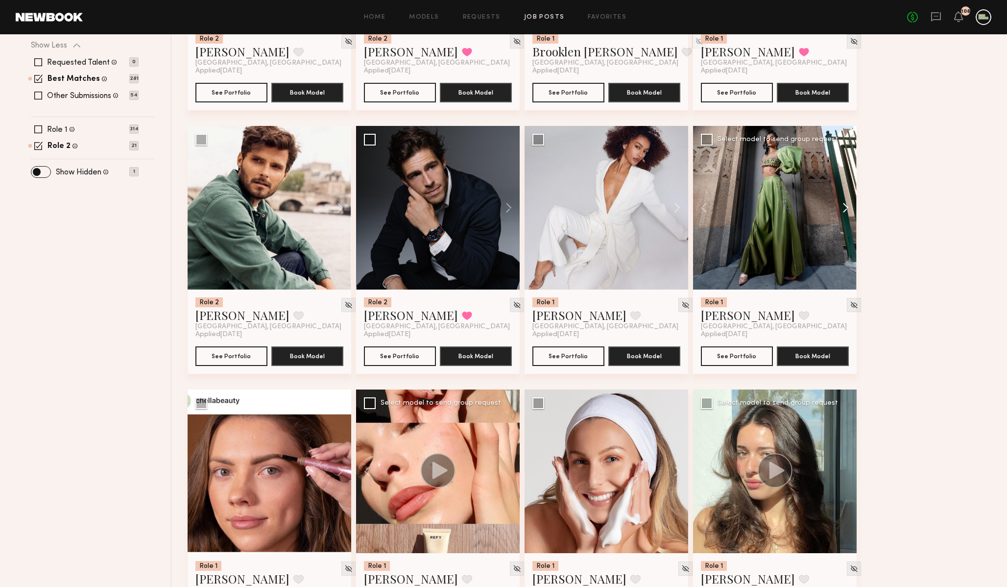
click at [842, 206] on button at bounding box center [840, 208] width 31 height 164
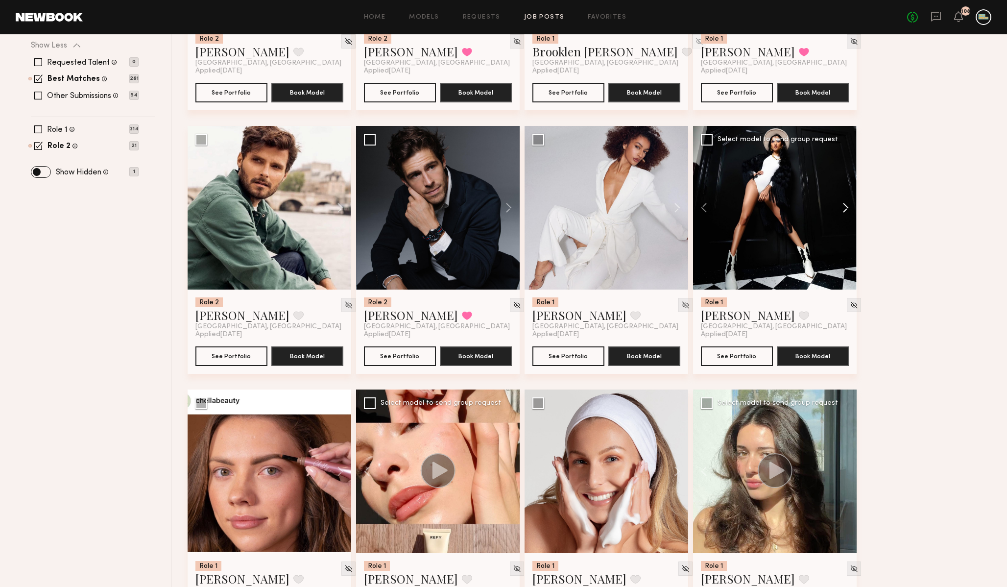
click at [843, 206] on button at bounding box center [840, 208] width 31 height 164
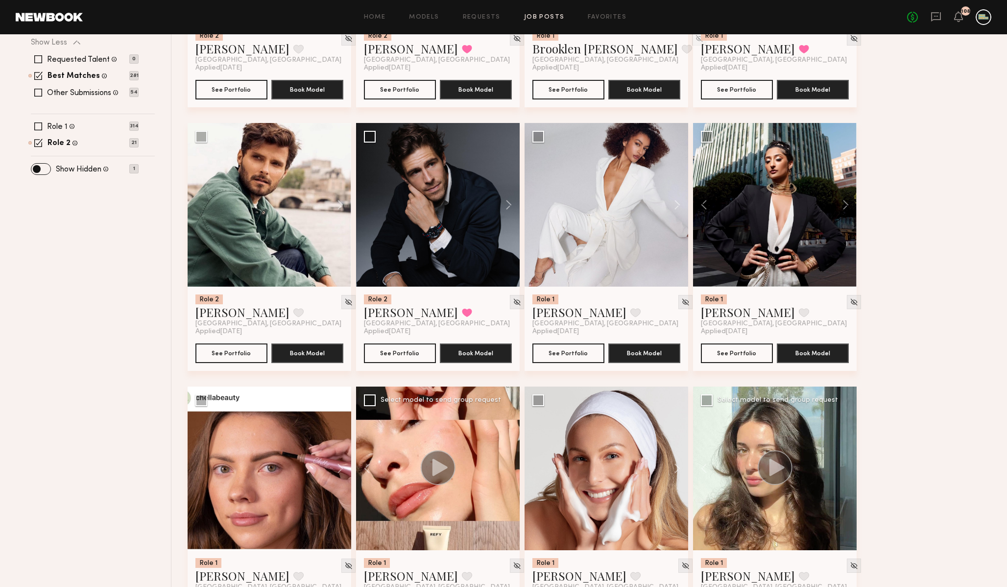
scroll to position [340, 0]
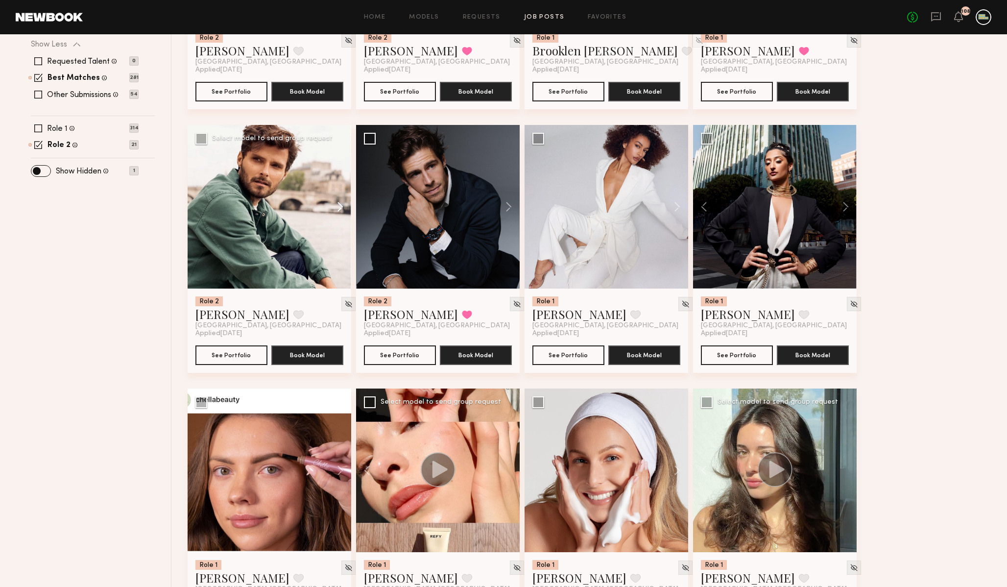
click at [336, 208] on button at bounding box center [335, 207] width 31 height 164
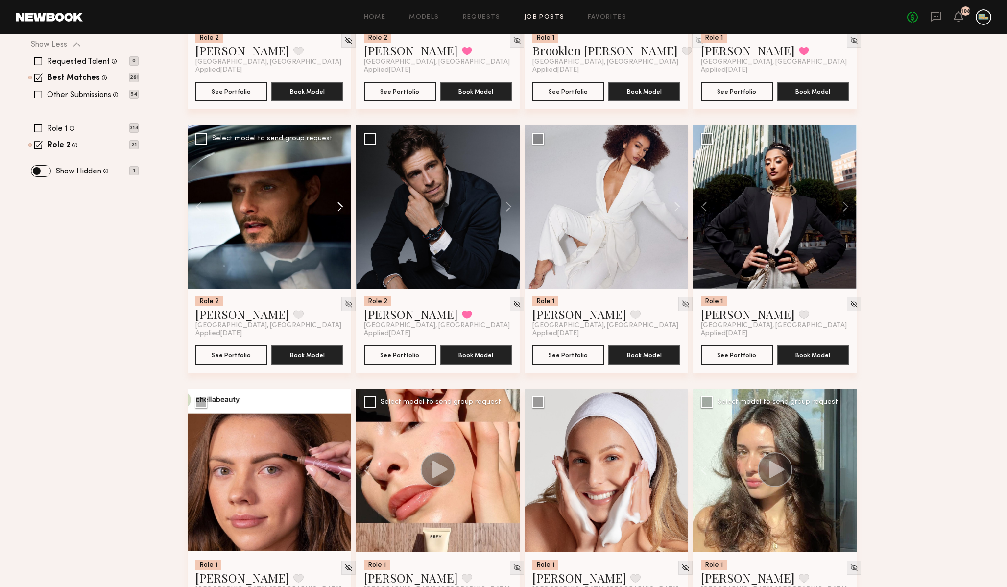
click at [336, 208] on button at bounding box center [335, 207] width 31 height 164
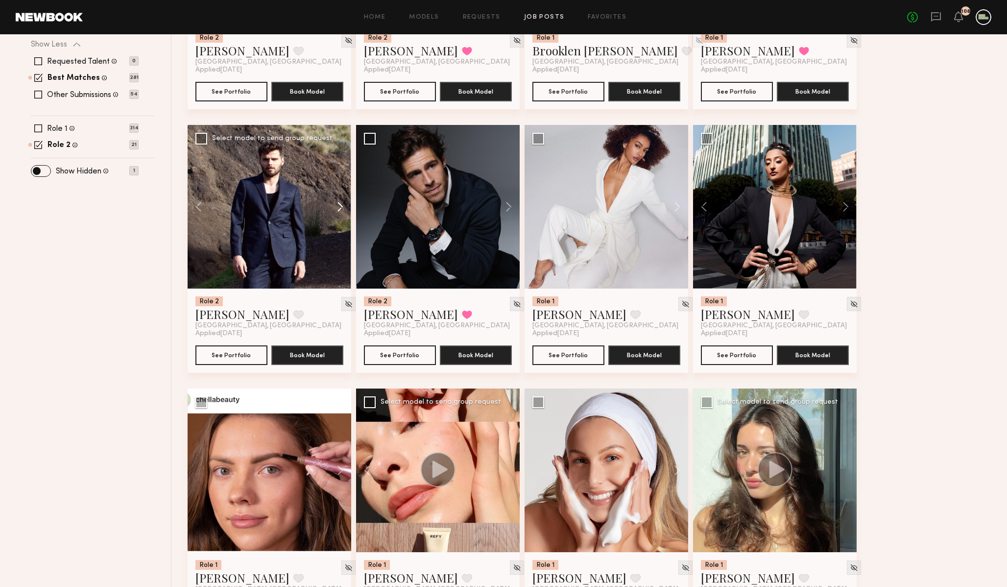
click at [337, 208] on button at bounding box center [335, 207] width 31 height 164
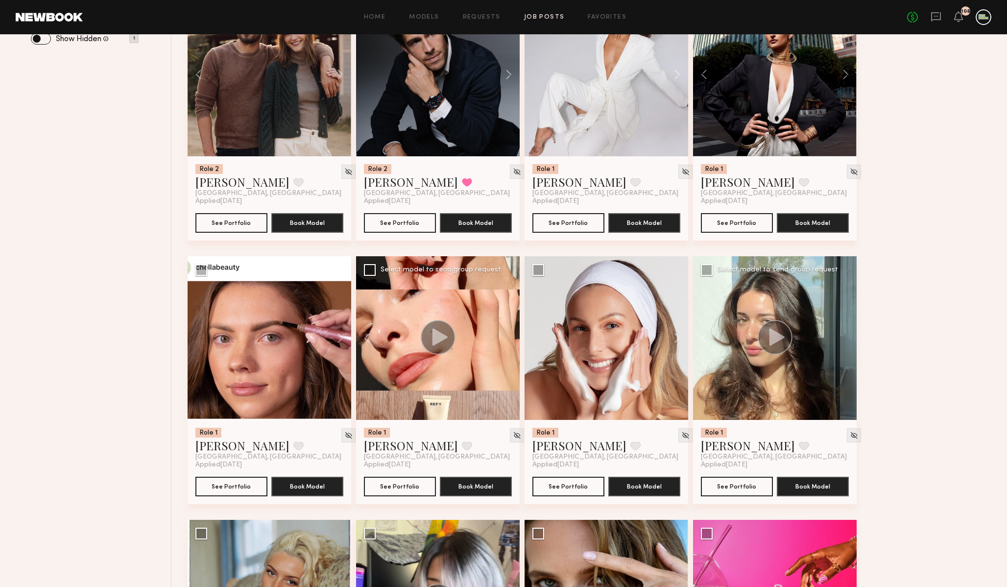
scroll to position [0, 0]
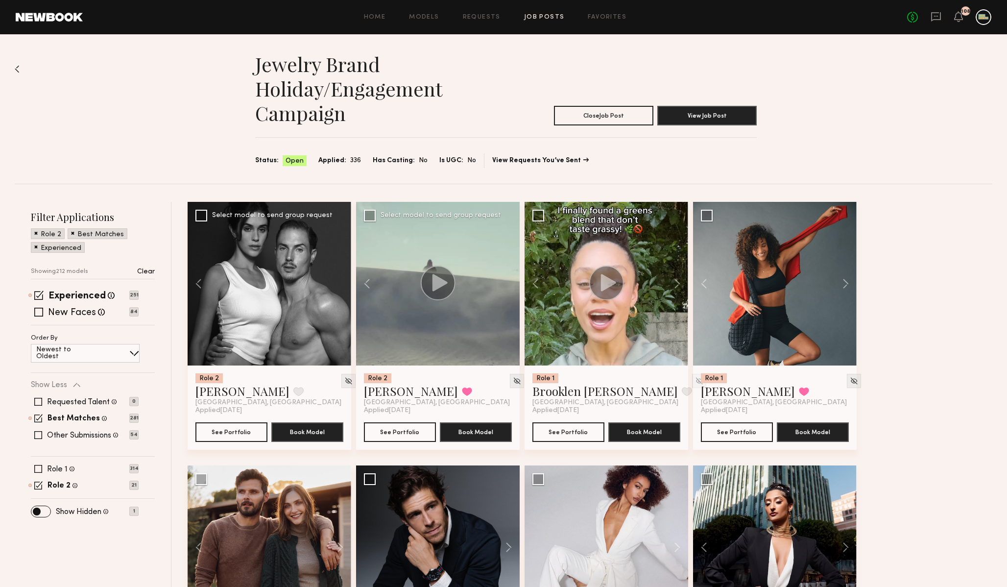
click at [383, 160] on span "Has Casting:" at bounding box center [394, 160] width 42 height 11
click at [441, 159] on span "Is UGC:" at bounding box center [451, 160] width 24 height 11
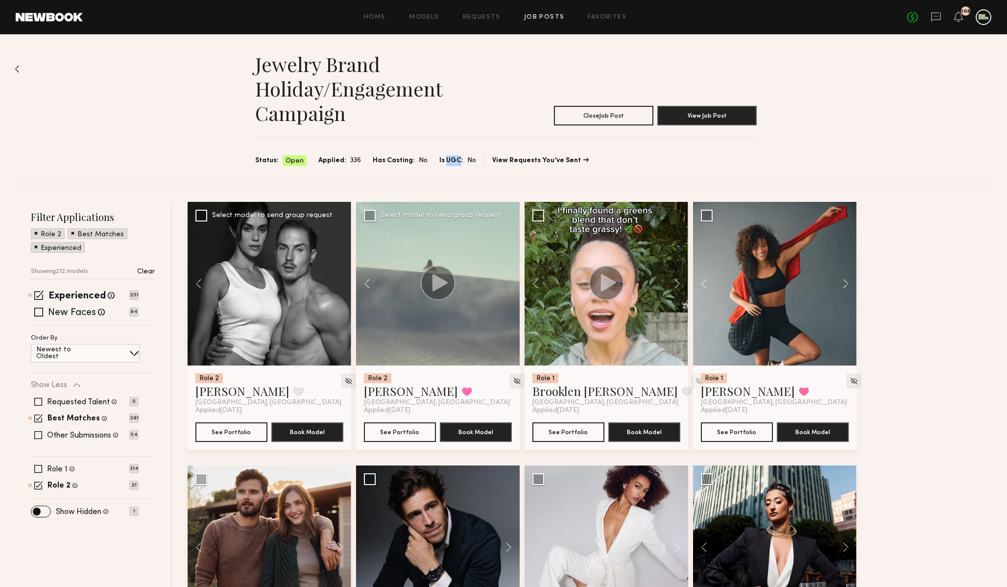
click at [441, 159] on span "Is UGC:" at bounding box center [451, 160] width 24 height 11
click at [541, 18] on link "Job Posts" at bounding box center [544, 17] width 41 height 6
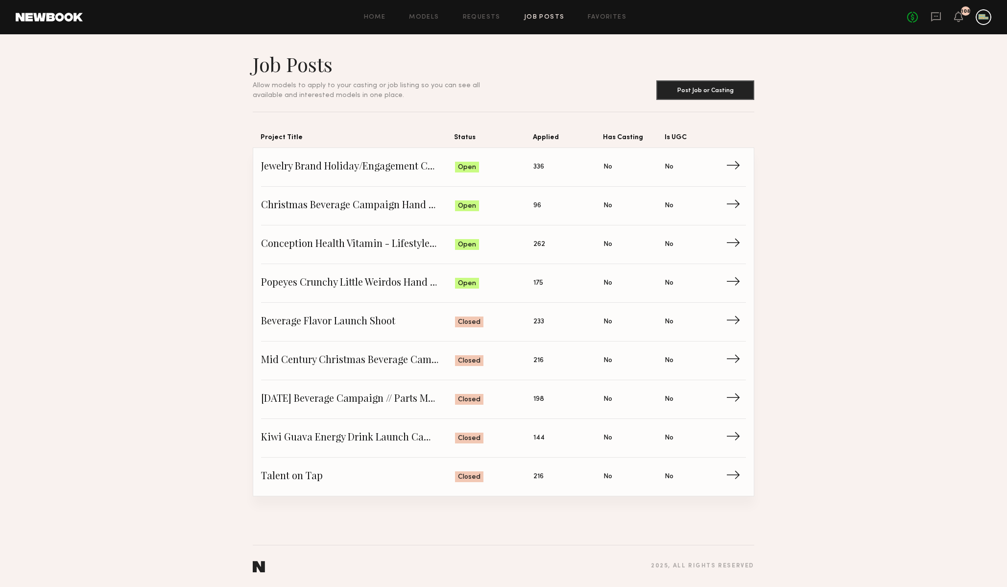
click at [602, 21] on div "Home Models Requests Job Posts Favorites Sign Out No fees up to $5,000 108" at bounding box center [537, 17] width 909 height 16
click at [602, 17] on link "Favorites" at bounding box center [607, 17] width 39 height 6
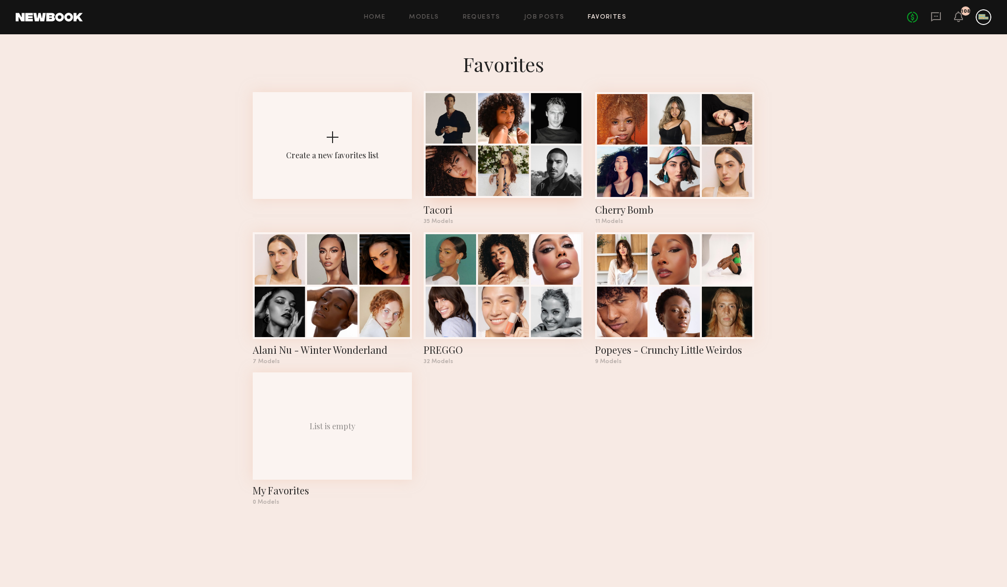
click at [445, 211] on div "Tacori" at bounding box center [503, 210] width 159 height 14
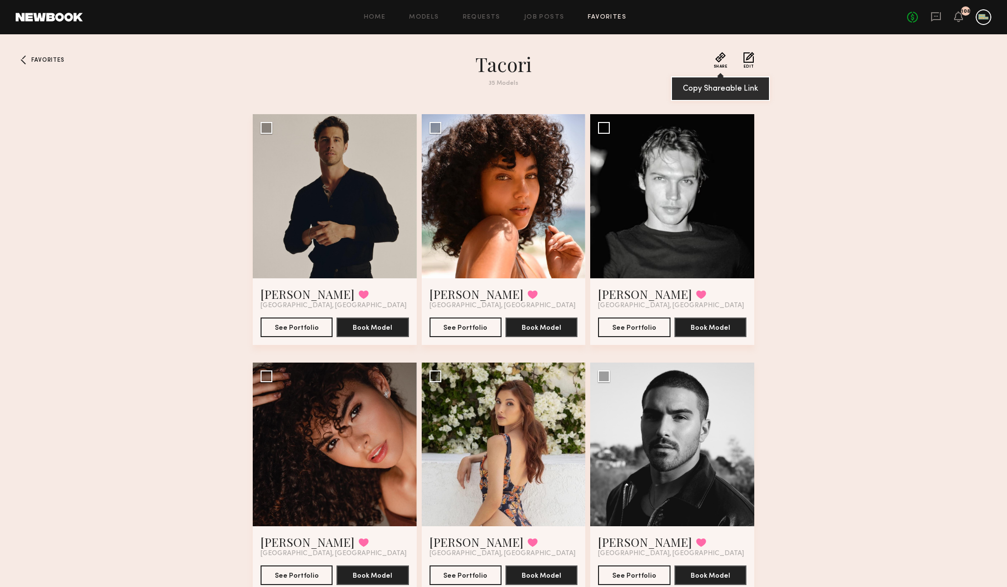
click at [723, 54] on button "Share" at bounding box center [721, 60] width 14 height 17
click at [449, 294] on link "Emely M." at bounding box center [477, 294] width 94 height 16
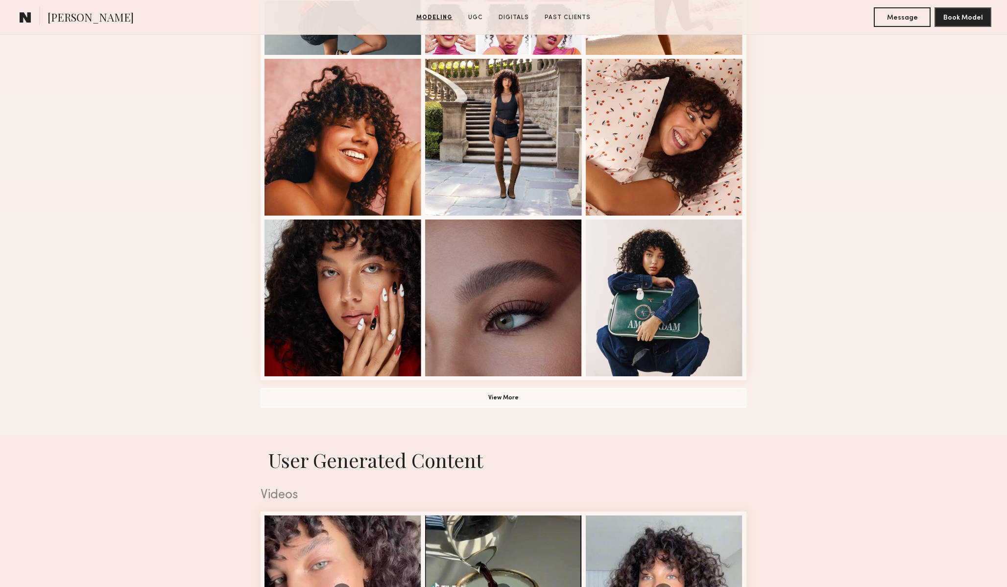
scroll to position [552, 0]
click at [524, 395] on button "View More" at bounding box center [504, 397] width 486 height 20
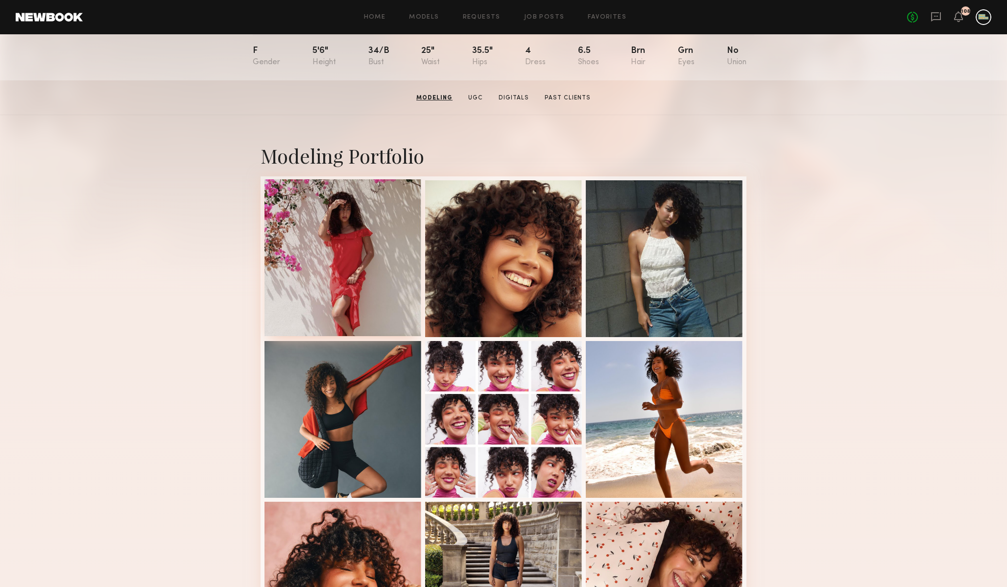
scroll to position [96, 0]
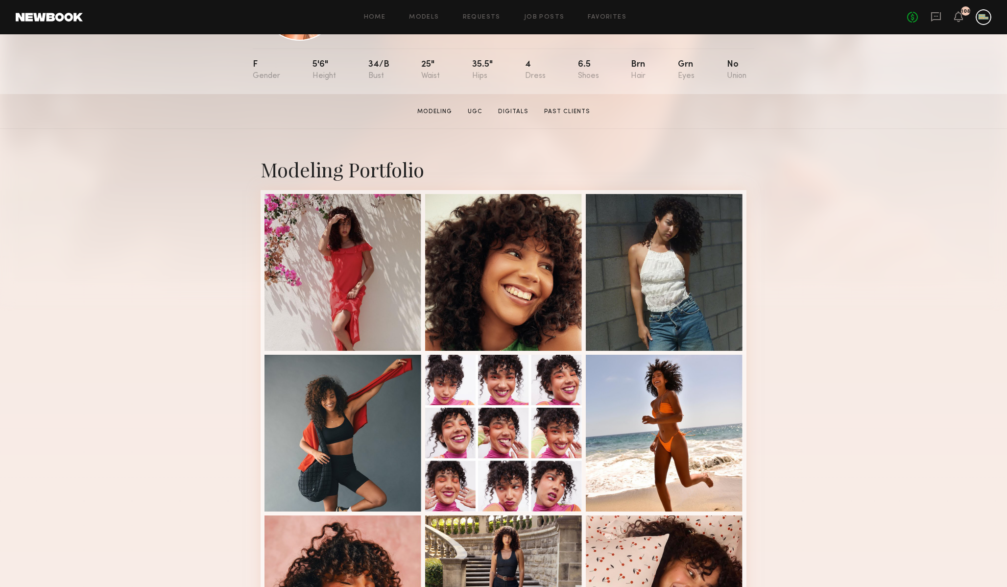
click at [48, 17] on link at bounding box center [49, 17] width 67 height 9
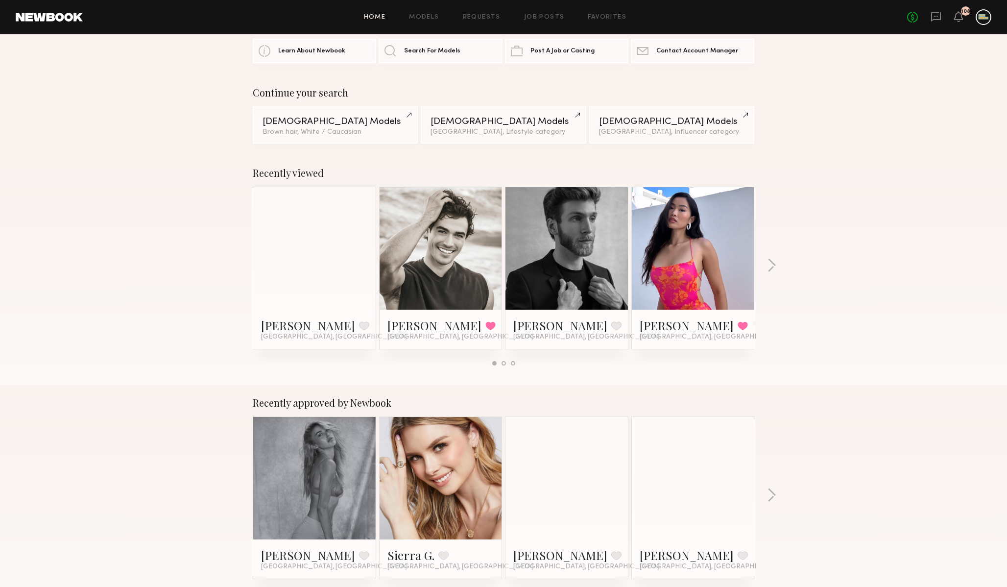
scroll to position [36, 0]
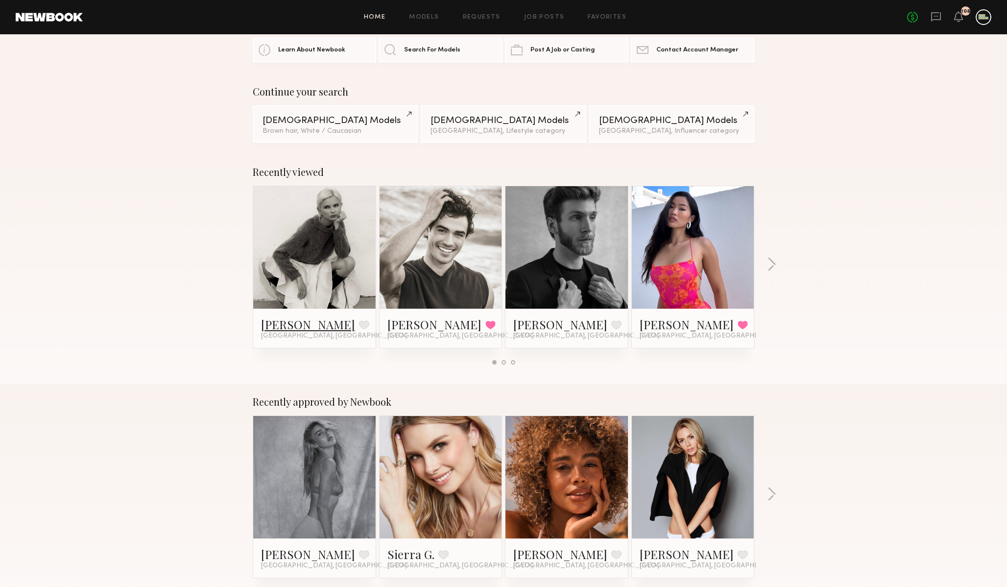
click at [277, 322] on link "[PERSON_NAME]" at bounding box center [308, 324] width 94 height 16
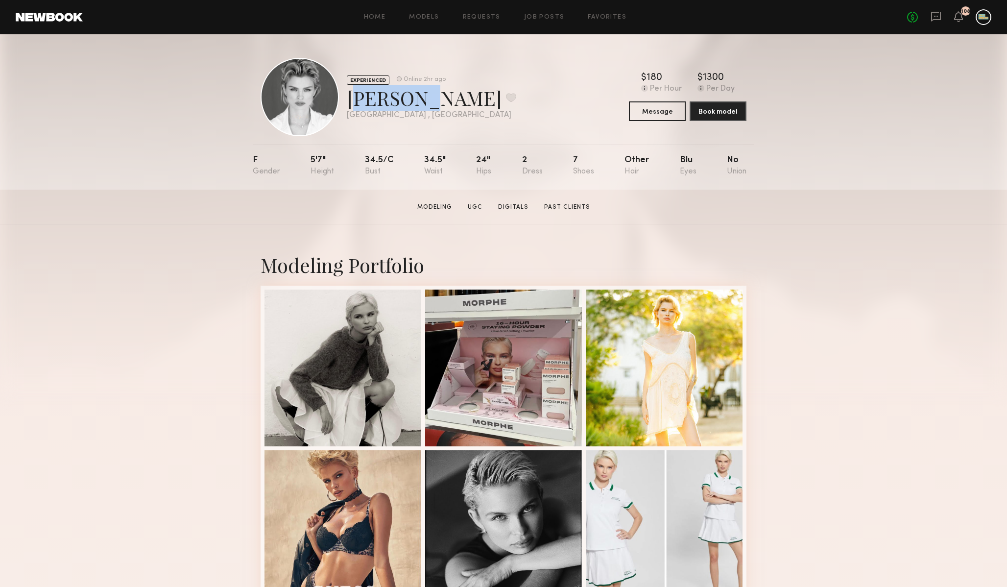
drag, startPoint x: 348, startPoint y: 97, endPoint x: 398, endPoint y: 99, distance: 50.0
click at [398, 99] on div "[PERSON_NAME] Favorite" at bounding box center [431, 98] width 169 height 26
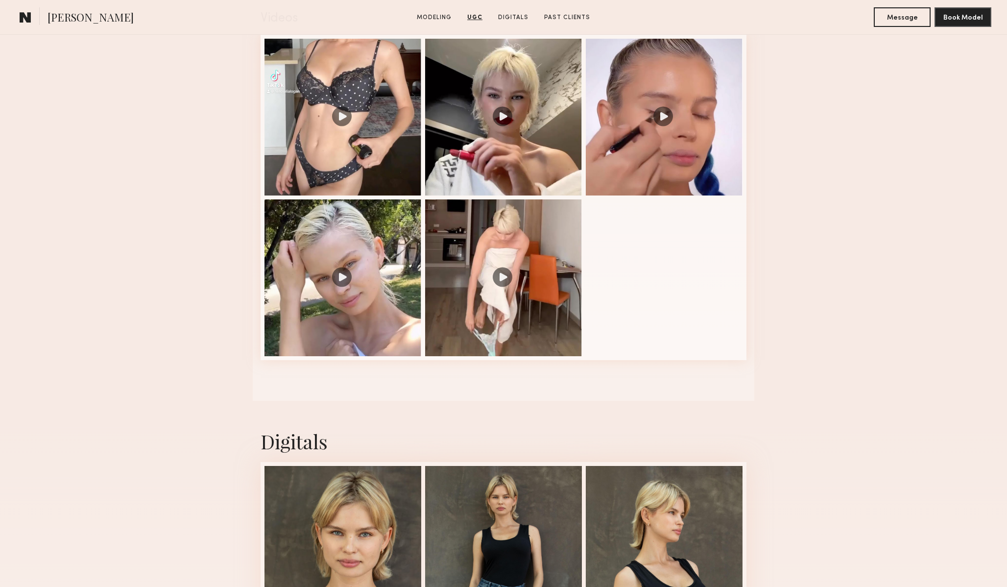
scroll to position [1028, 0]
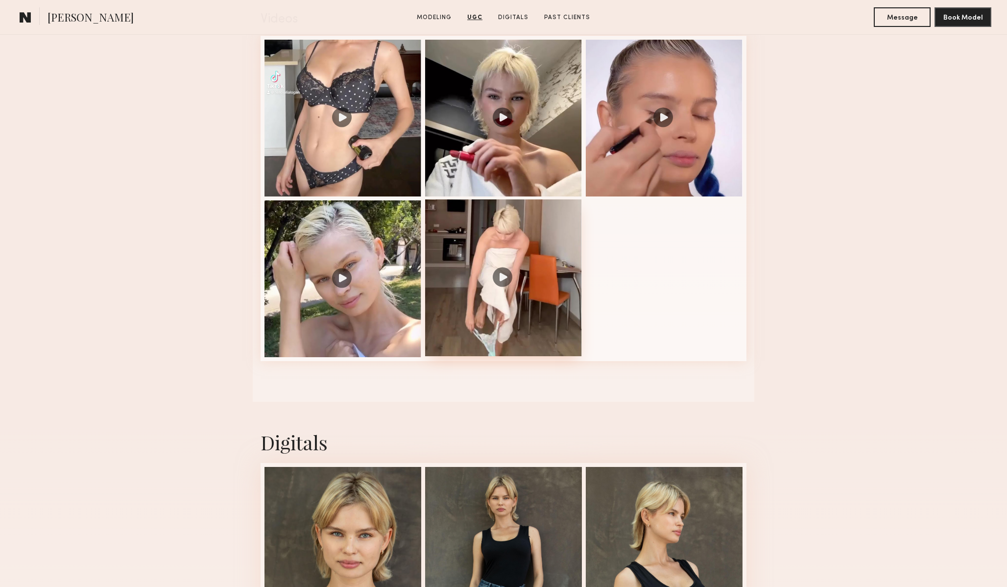
click at [503, 287] on div at bounding box center [503, 277] width 157 height 157
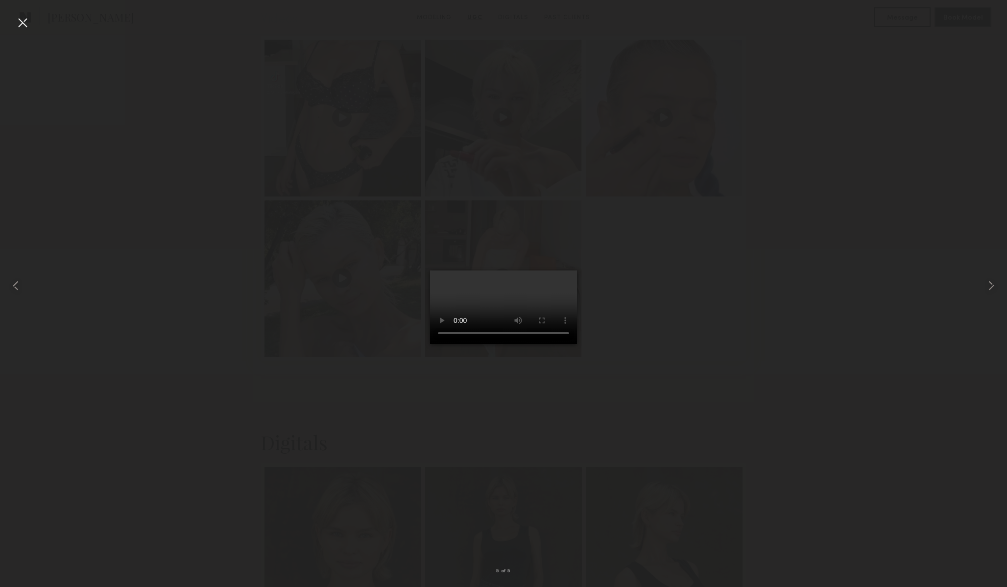
click at [734, 370] on div at bounding box center [503, 286] width 1007 height 540
click at [15, 13] on nb-gallery-light "5 of 5" at bounding box center [503, 293] width 1007 height 587
click at [19, 17] on div at bounding box center [23, 23] width 16 height 16
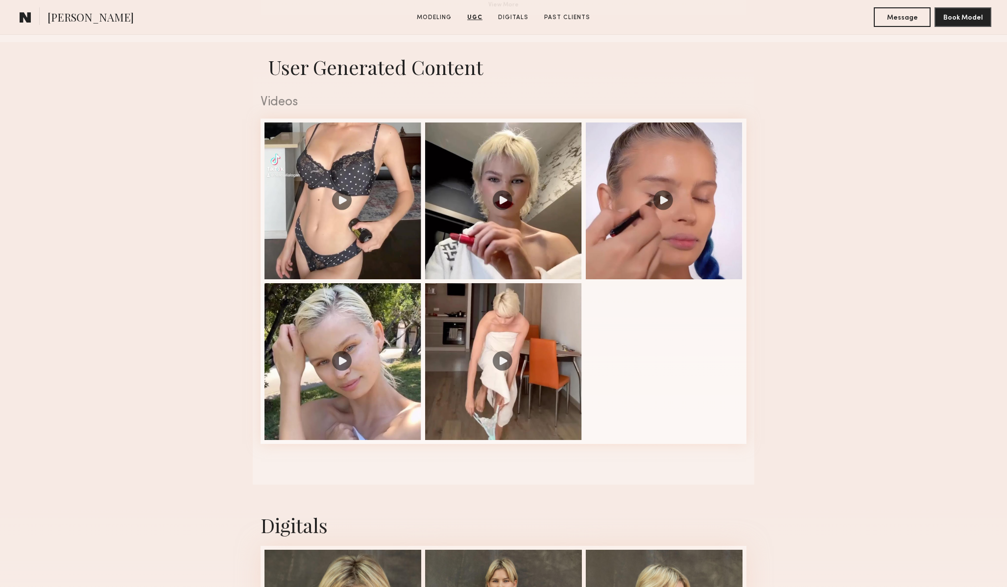
scroll to position [937, 0]
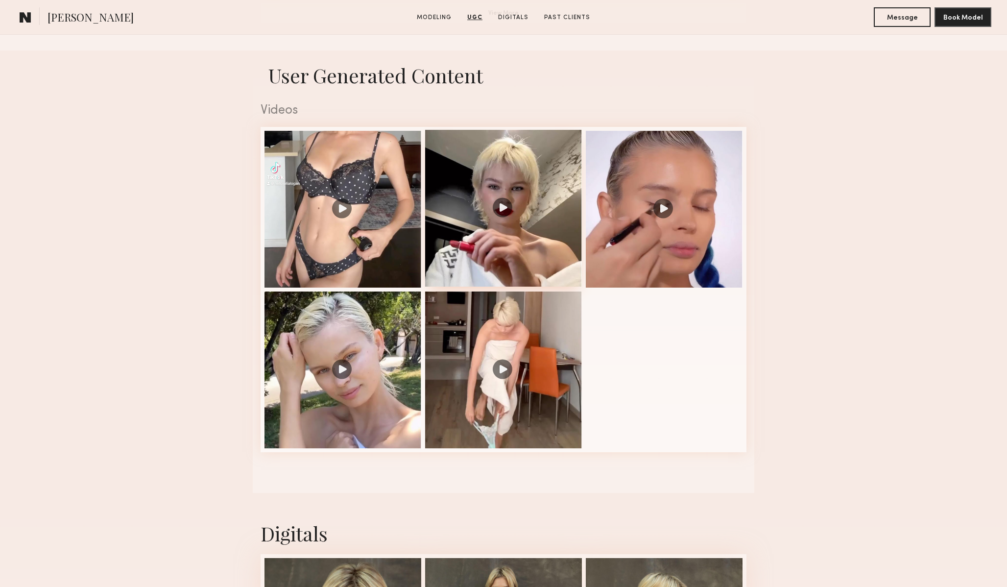
click at [511, 206] on div at bounding box center [503, 208] width 157 height 157
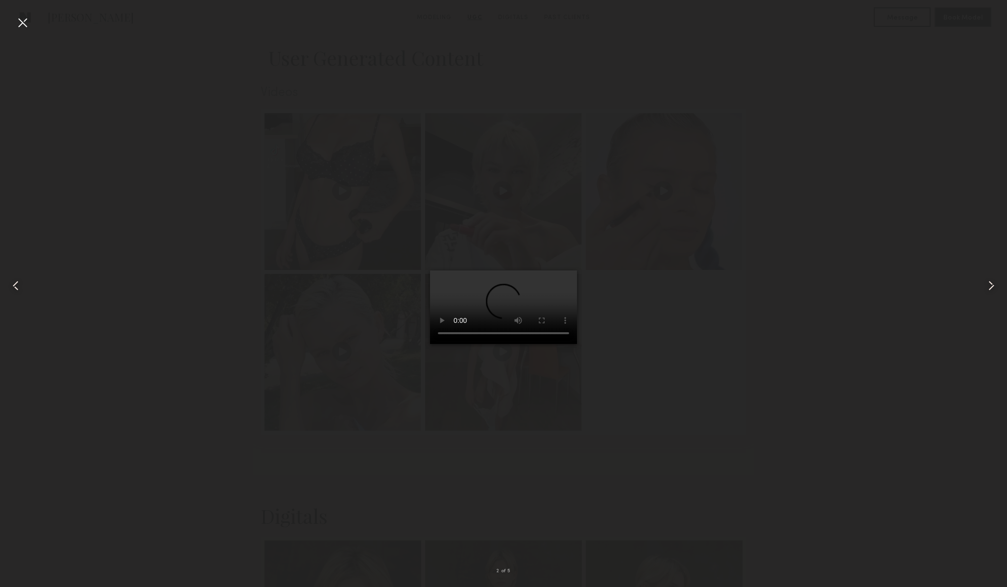
scroll to position [955, 0]
click at [685, 424] on div at bounding box center [503, 286] width 1007 height 540
click at [22, 22] on div at bounding box center [23, 23] width 16 height 16
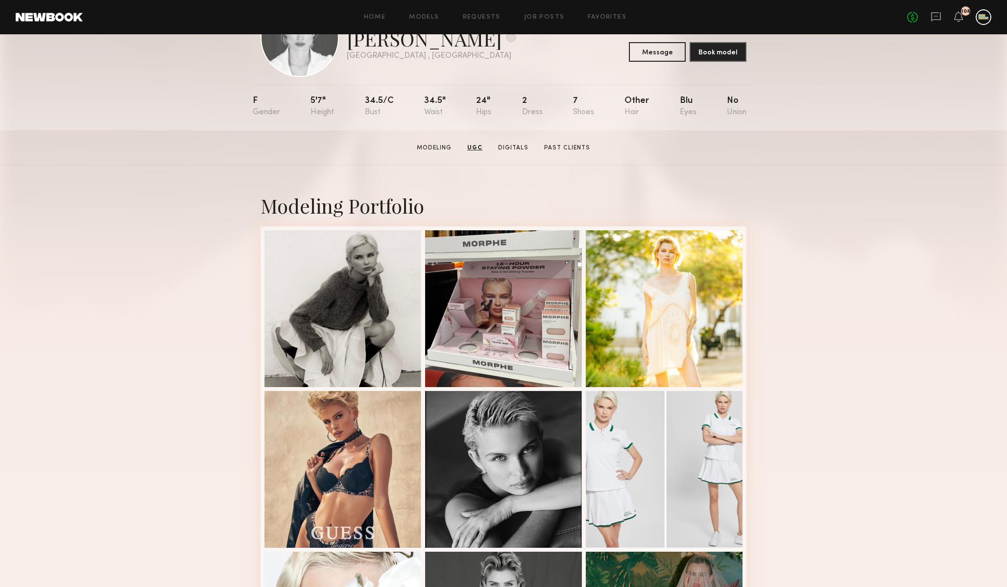
scroll to position [0, 0]
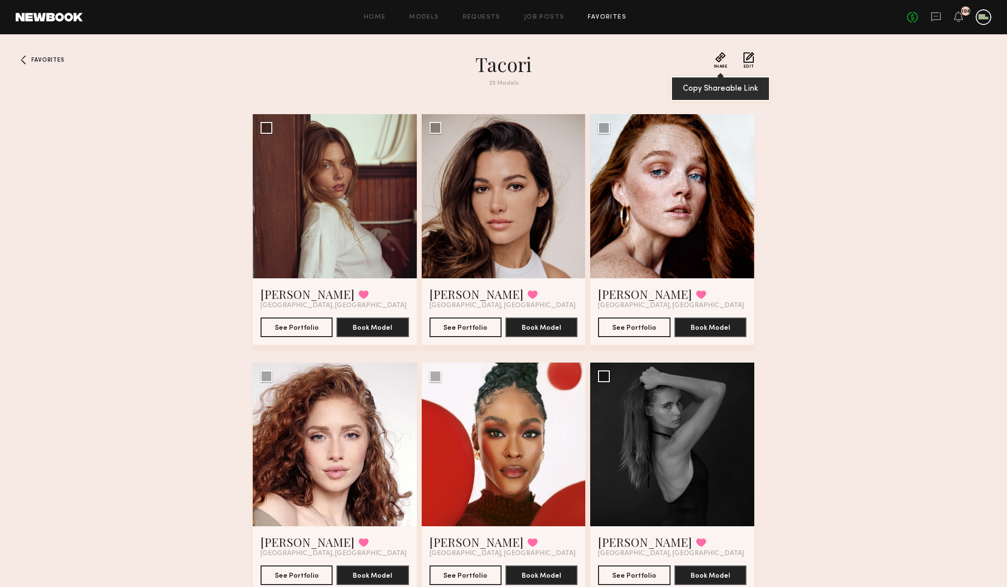
click at [720, 58] on button "Share" at bounding box center [721, 60] width 14 height 17
click at [720, 59] on button "Share" at bounding box center [721, 60] width 14 height 17
click at [746, 64] on button "Edit" at bounding box center [749, 60] width 11 height 17
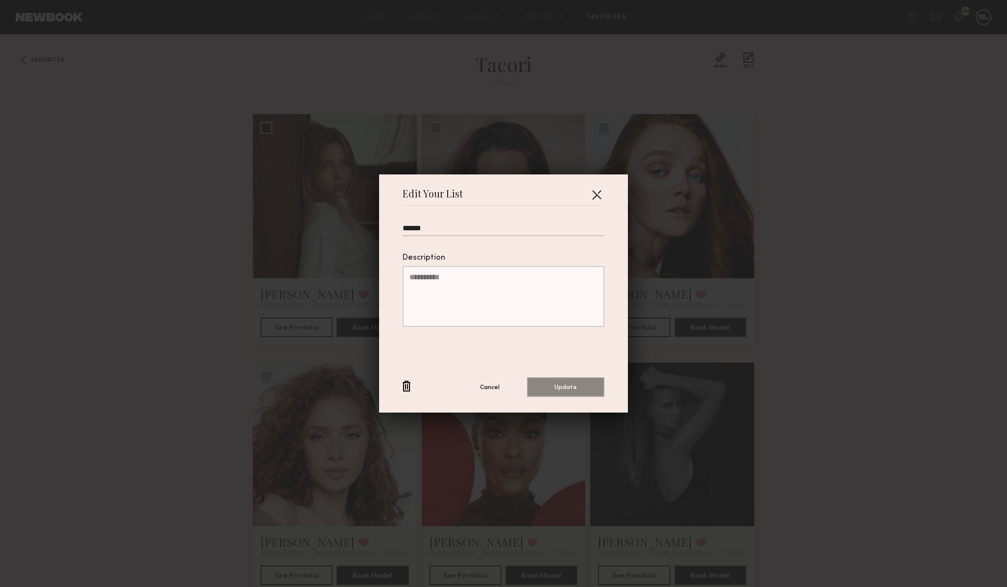
click at [602, 191] on button "button" at bounding box center [597, 195] width 16 height 16
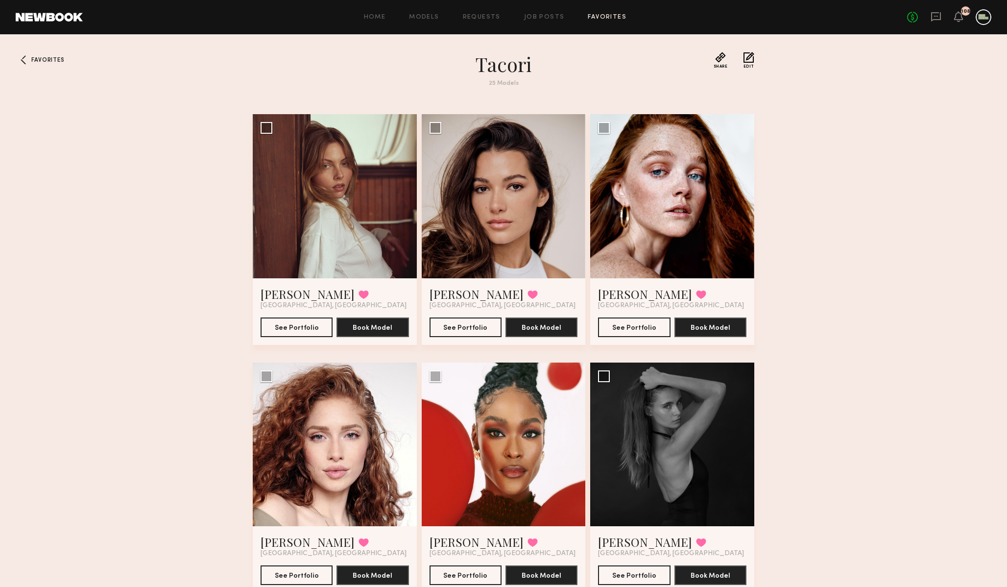
click at [508, 59] on h1 "Tacori" at bounding box center [503, 64] width 353 height 24
